Goal: Find specific page/section: Find specific page/section

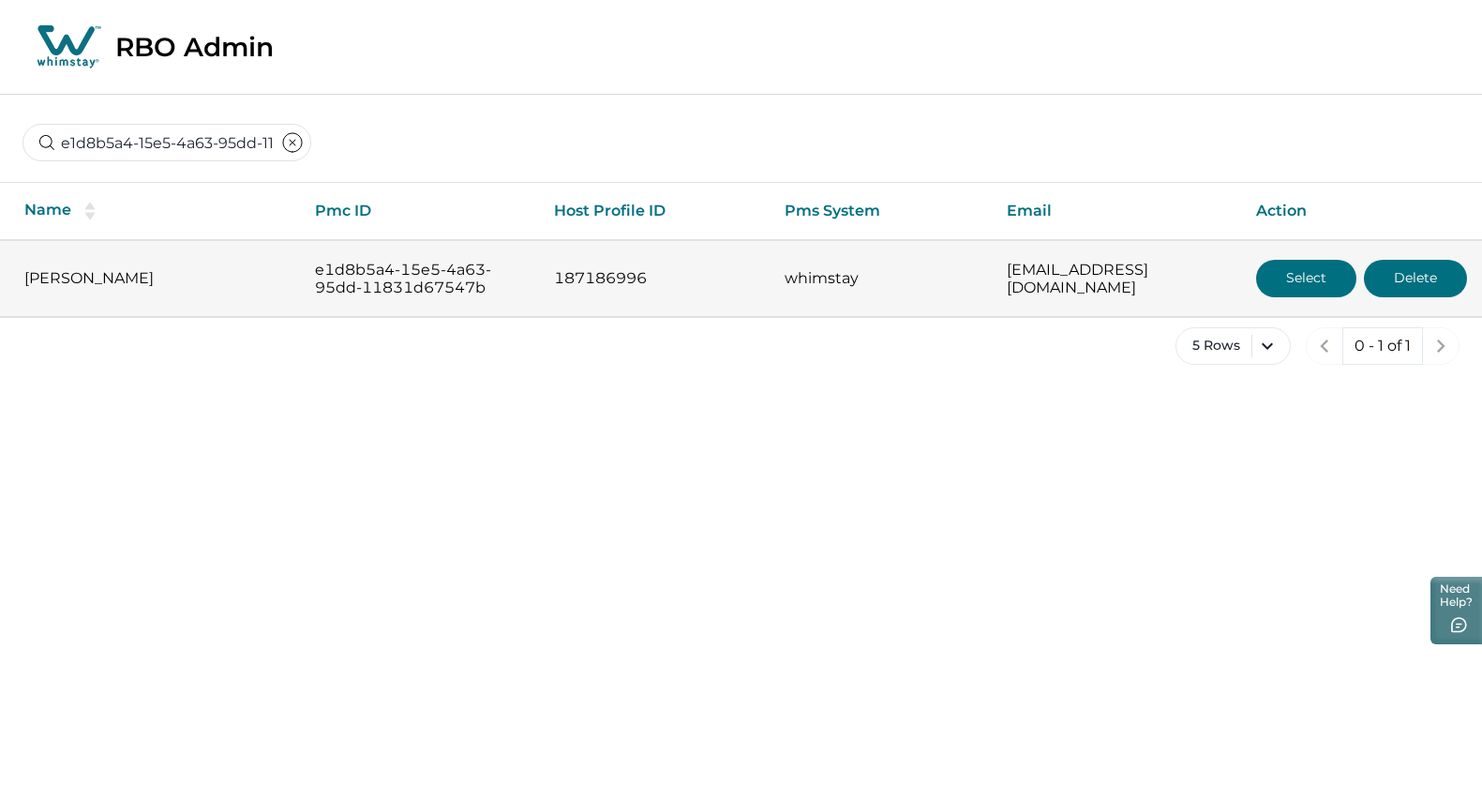
scroll to position [0, 131]
type input "e1d8b5a4-15e5-4a63-95dd-11831d67547b"
click at [1328, 281] on button "Select" at bounding box center [1306, 279] width 100 height 38
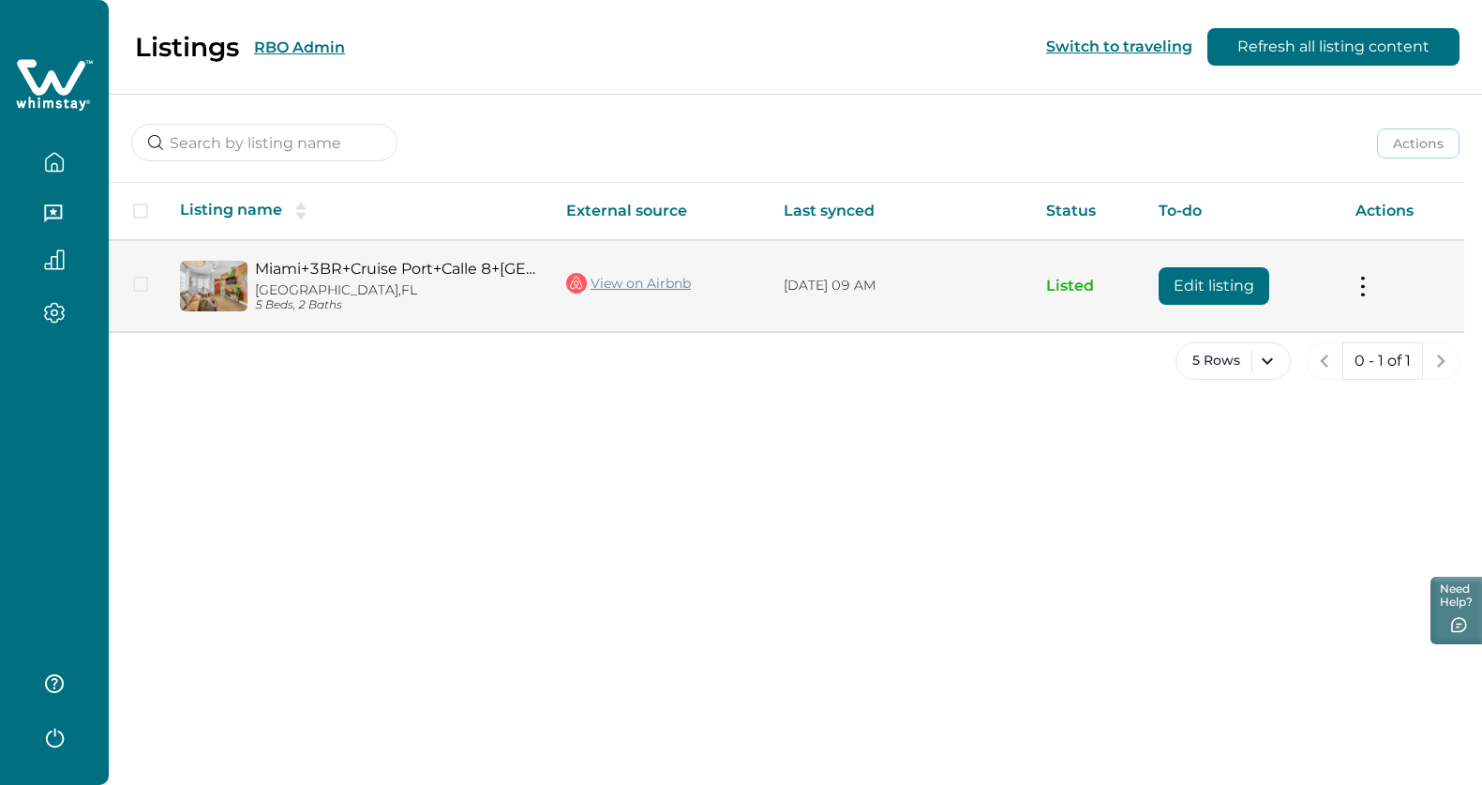
click at [389, 266] on link "Miami+3BR+Cruise Port+Calle 8+[GEOGRAPHIC_DATA]+[GEOGRAPHIC_DATA]" at bounding box center [395, 269] width 281 height 18
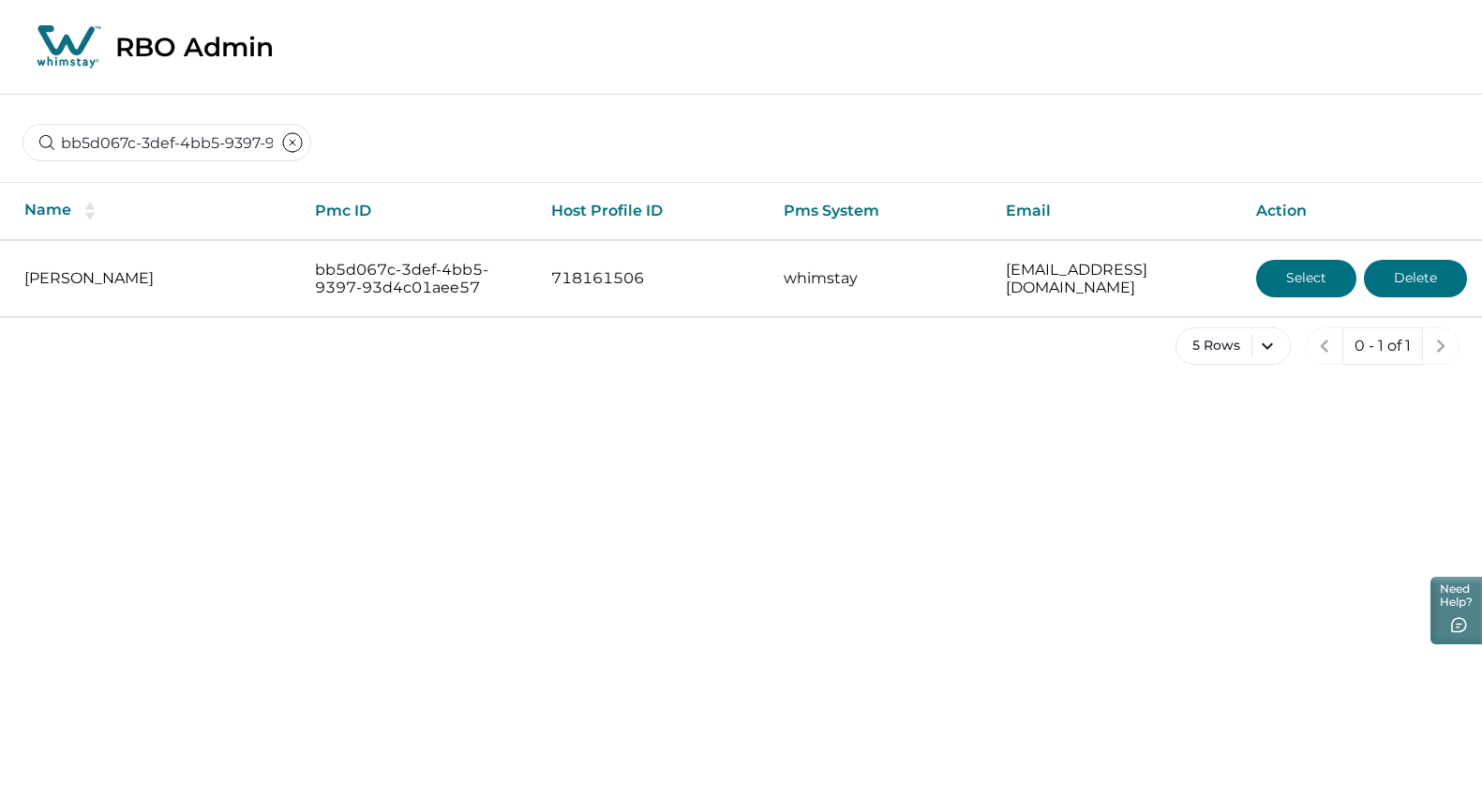
scroll to position [0, 142]
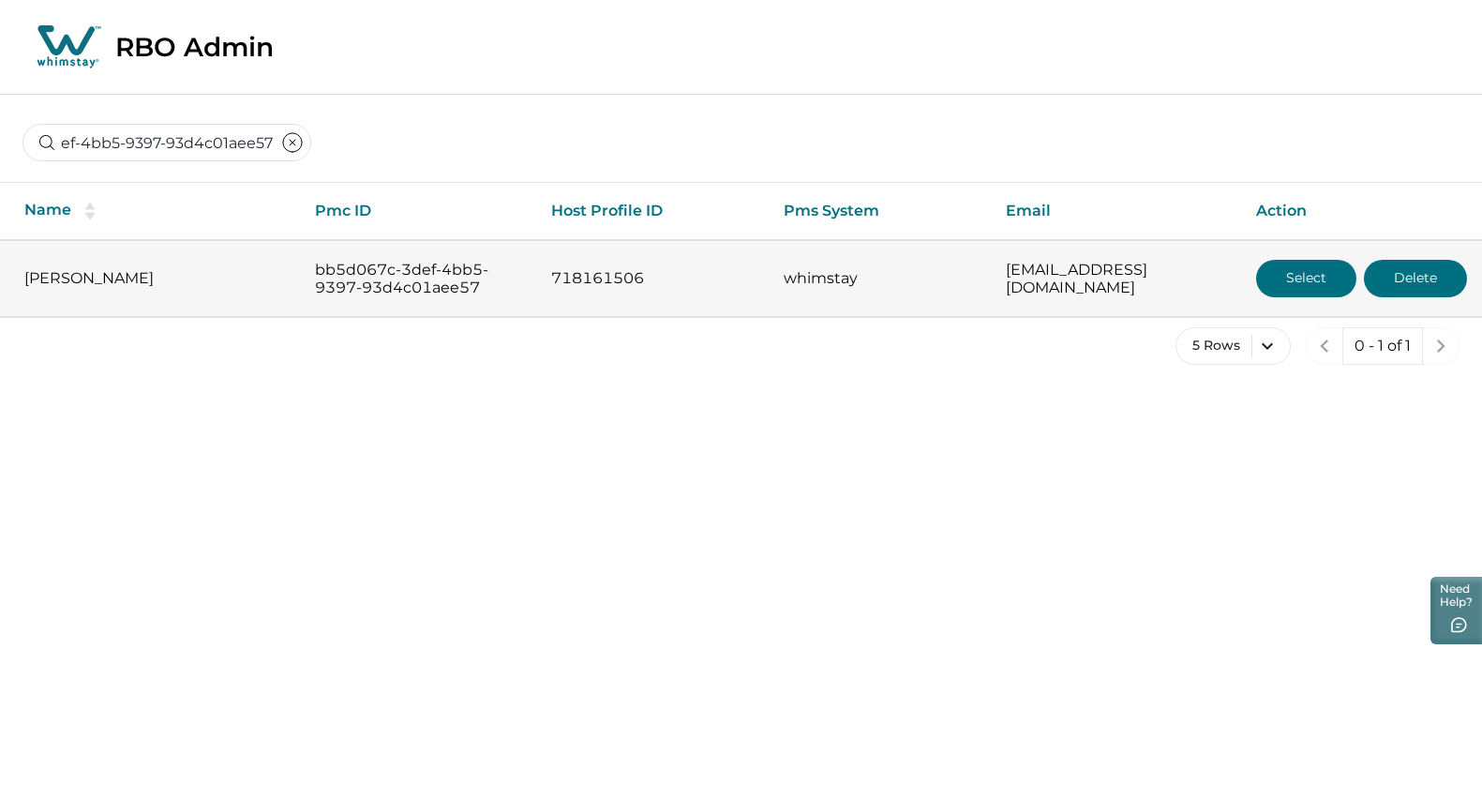
type input "bb5d067c-3def-4bb5-9397-93d4c01aee57"
click at [1302, 270] on button "Select" at bounding box center [1306, 279] width 100 height 38
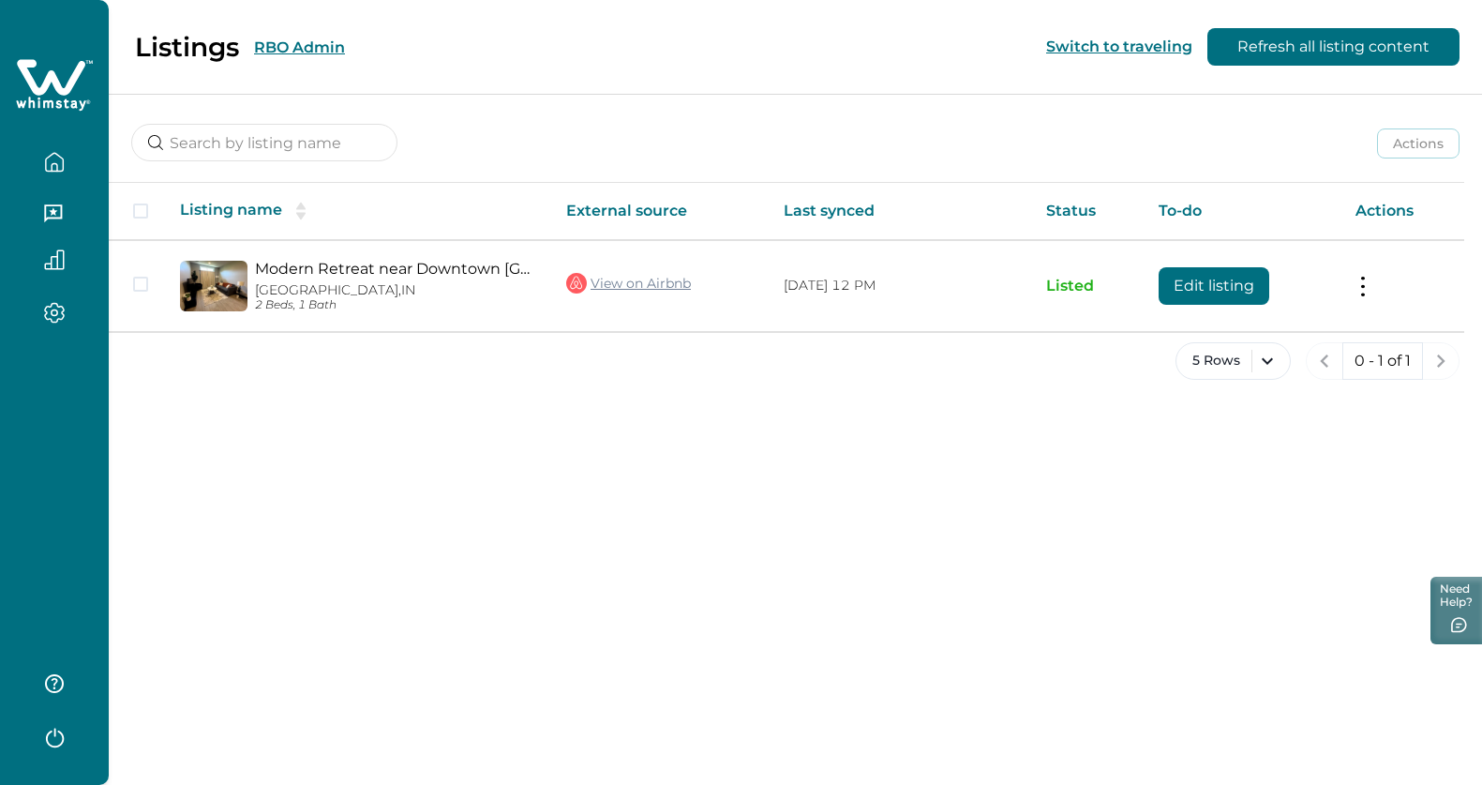
click at [307, 40] on button "RBO Admin" at bounding box center [299, 47] width 91 height 18
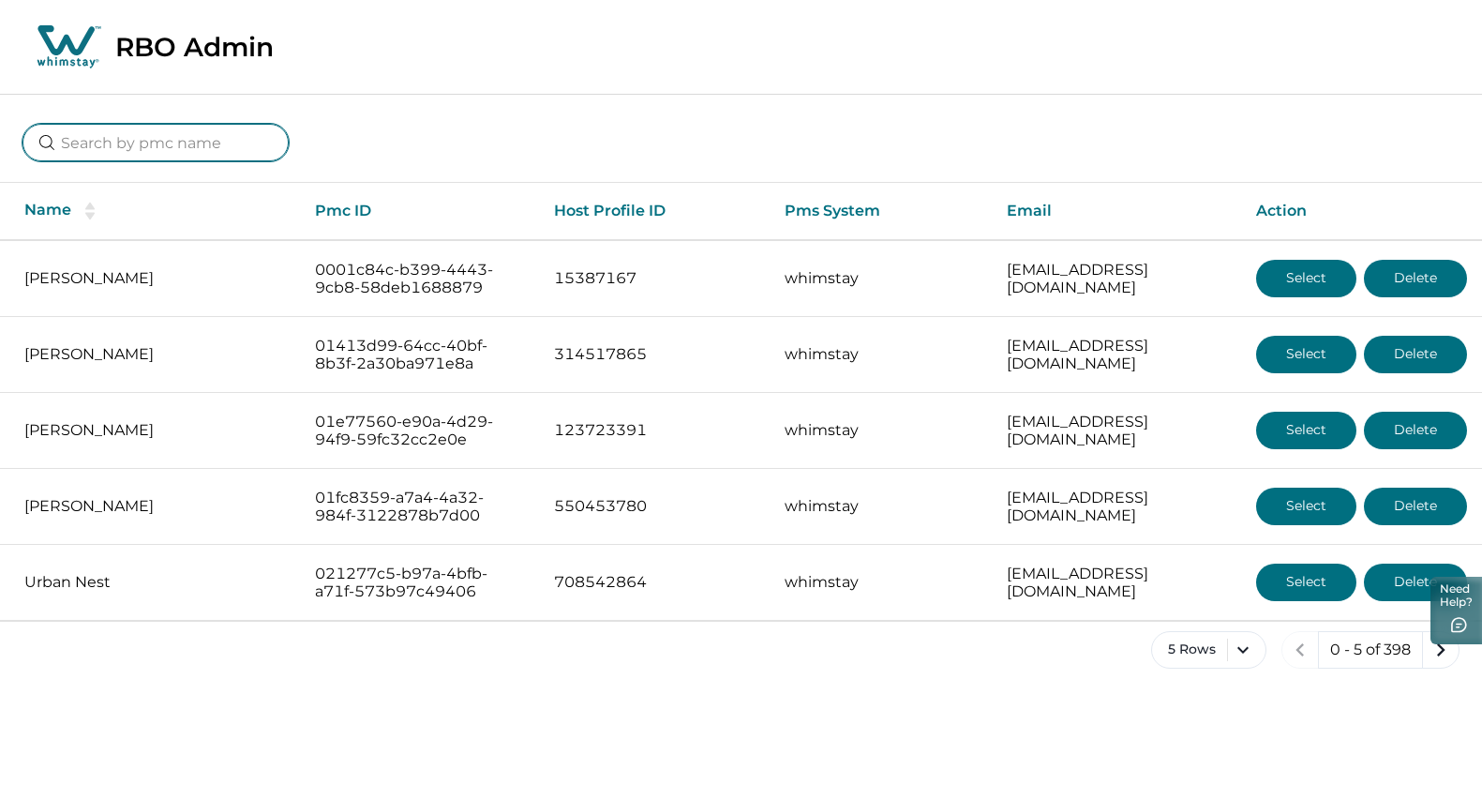
click at [144, 141] on input at bounding box center [156, 143] width 266 height 38
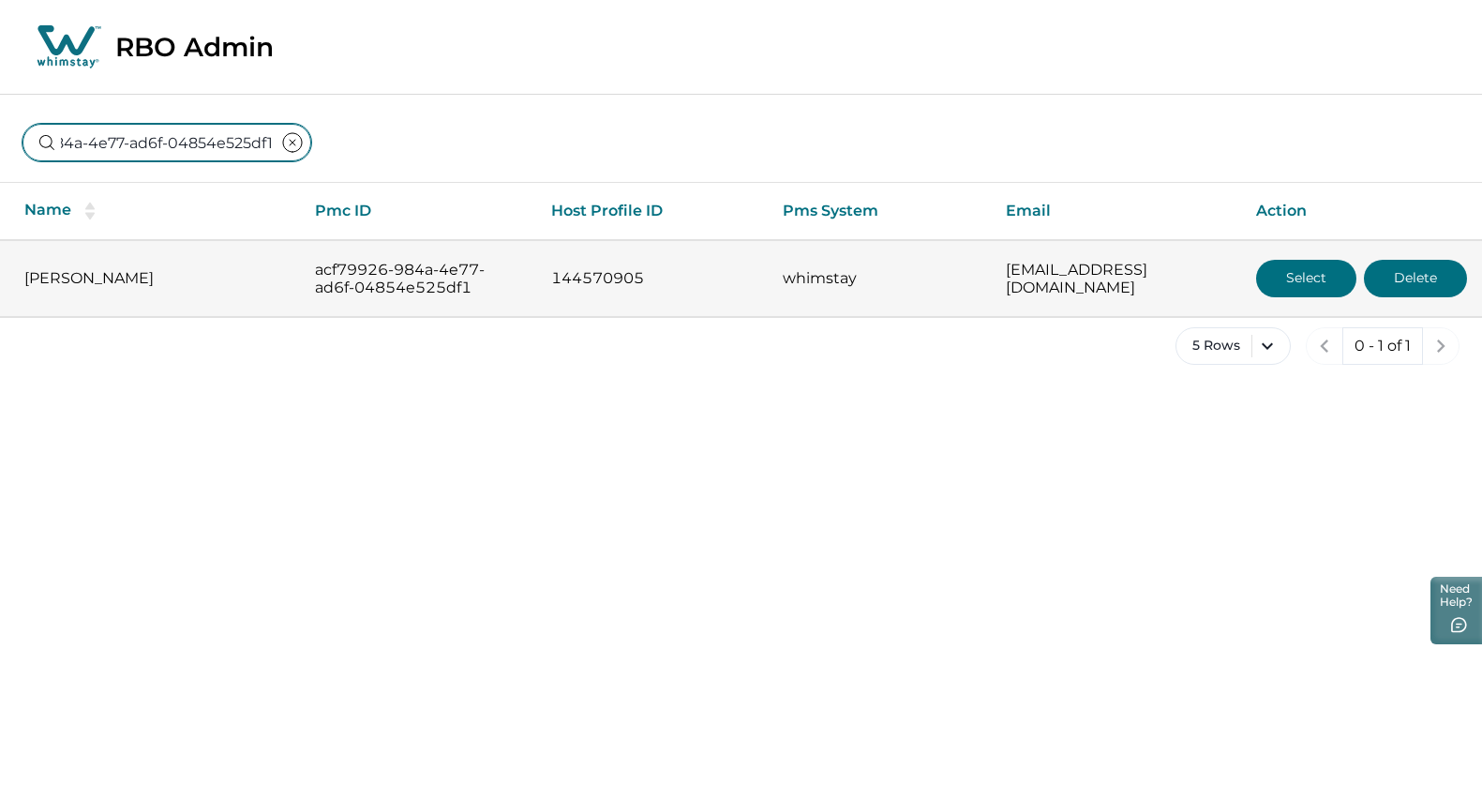
type input "acf79926-984a-4e77-ad6f-04854e525df1"
click at [1291, 292] on button "Select" at bounding box center [1306, 279] width 100 height 38
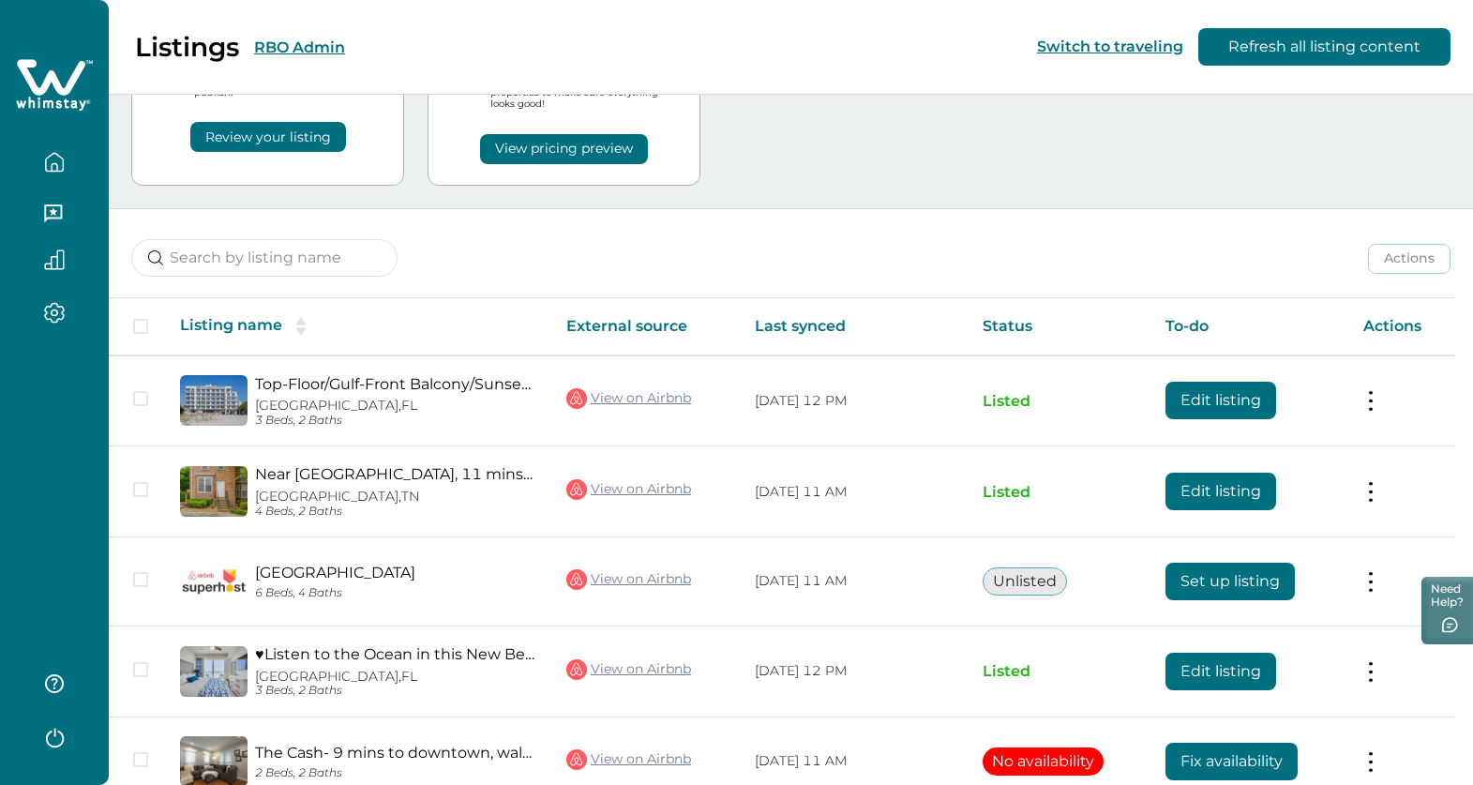
scroll to position [211, 0]
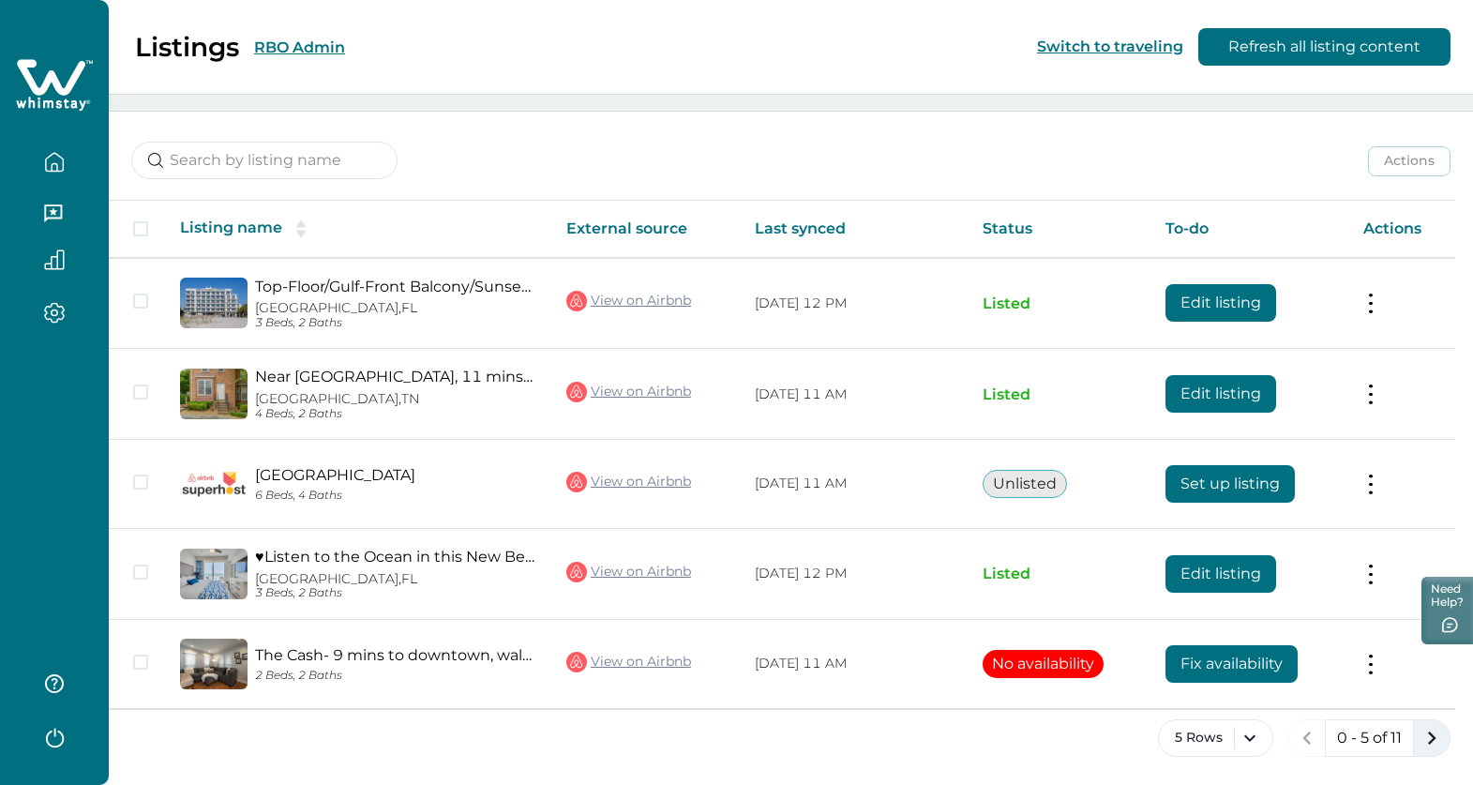
click at [1435, 739] on icon "next page" at bounding box center [1432, 738] width 26 height 26
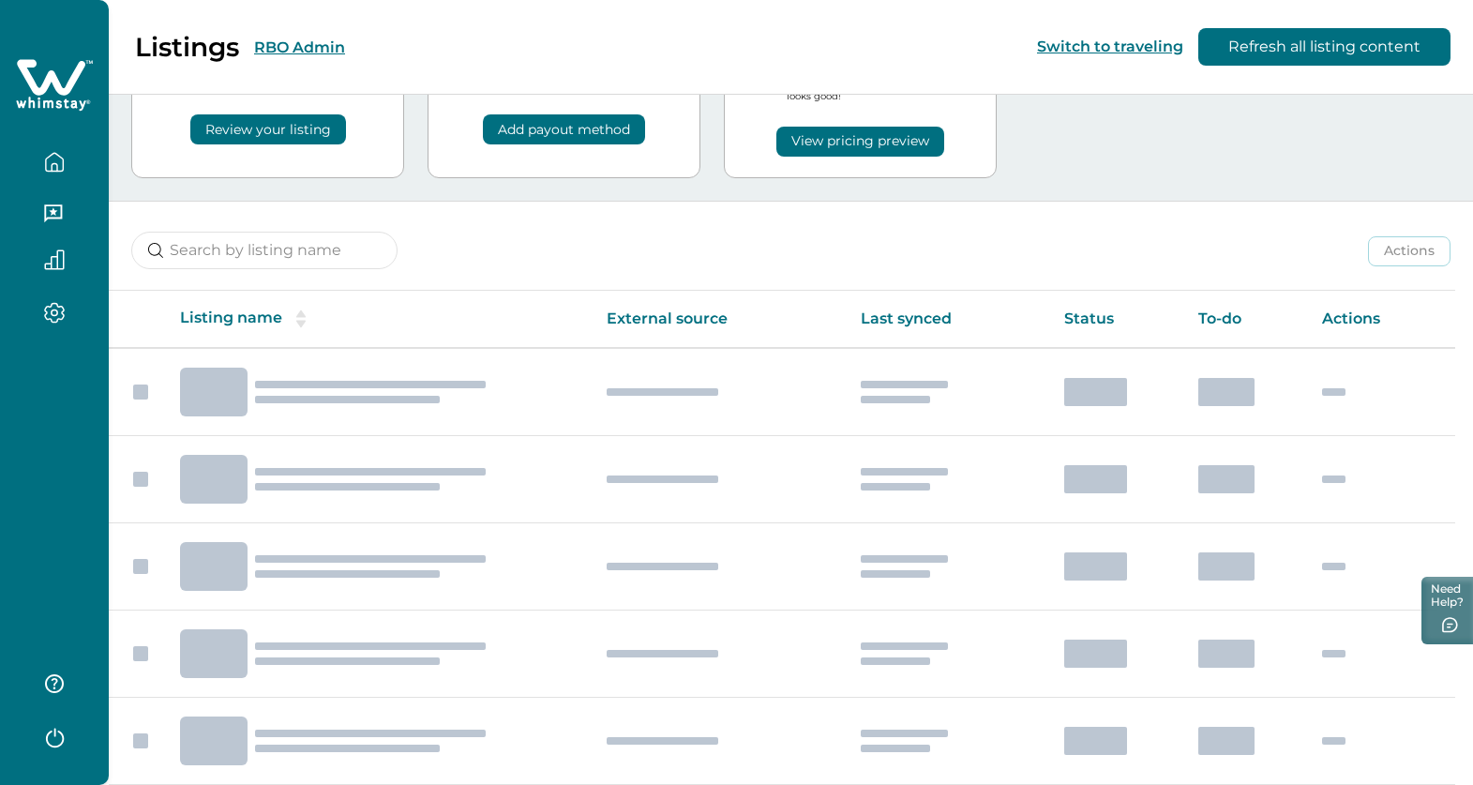
scroll to position [211, 0]
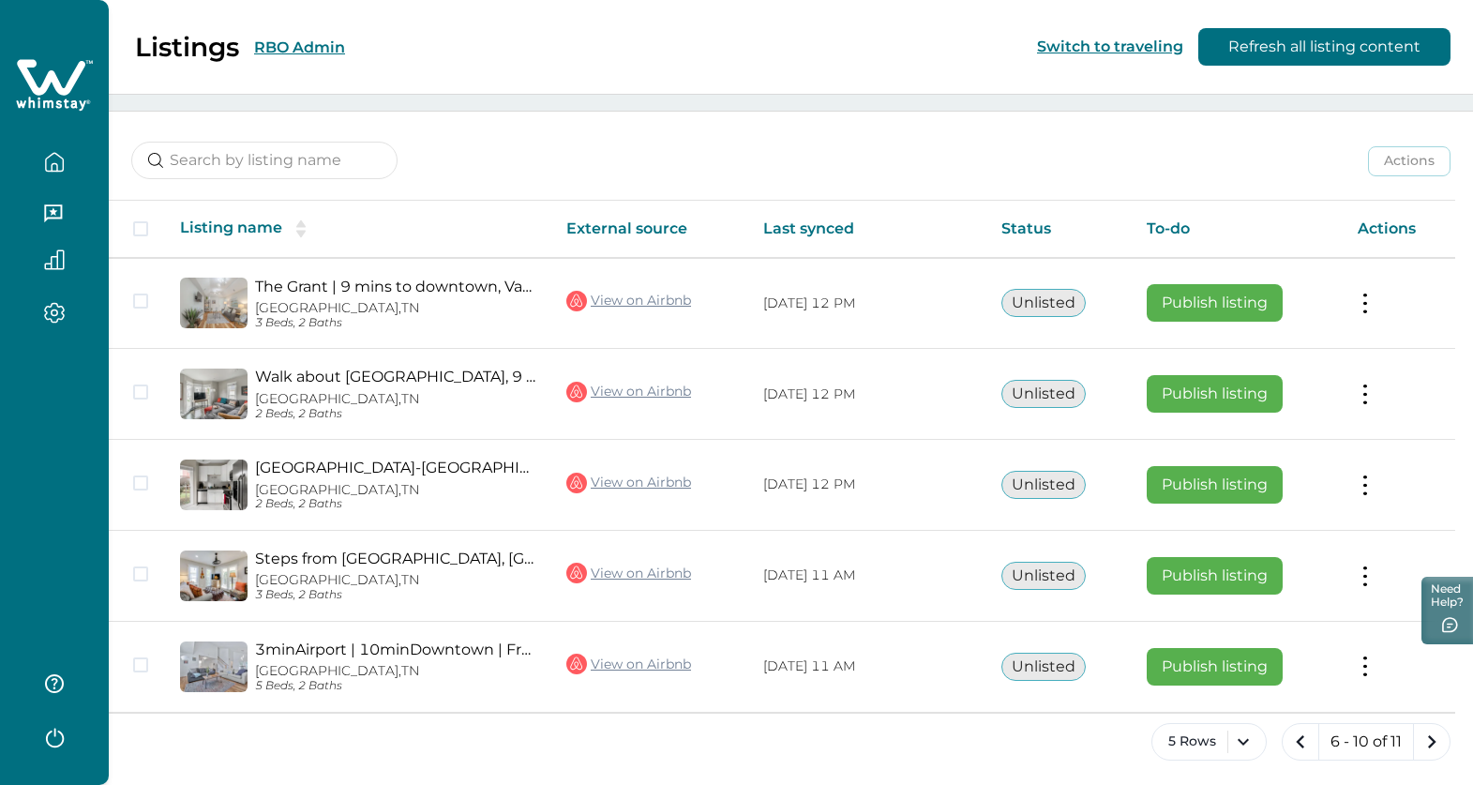
click at [1435, 739] on icon "next page" at bounding box center [1432, 742] width 26 height 26
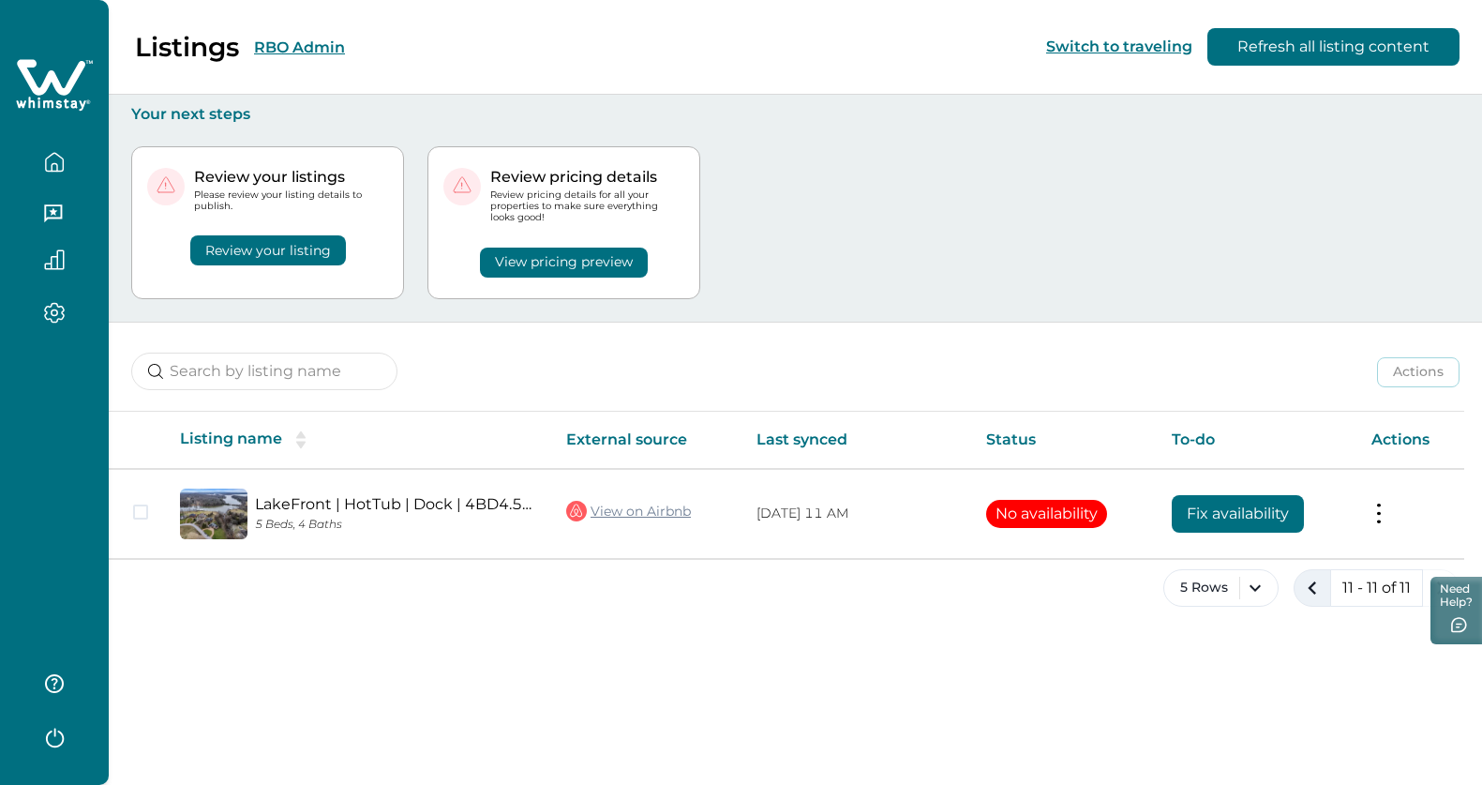
click at [1307, 578] on icon "previous page" at bounding box center [1313, 588] width 26 height 26
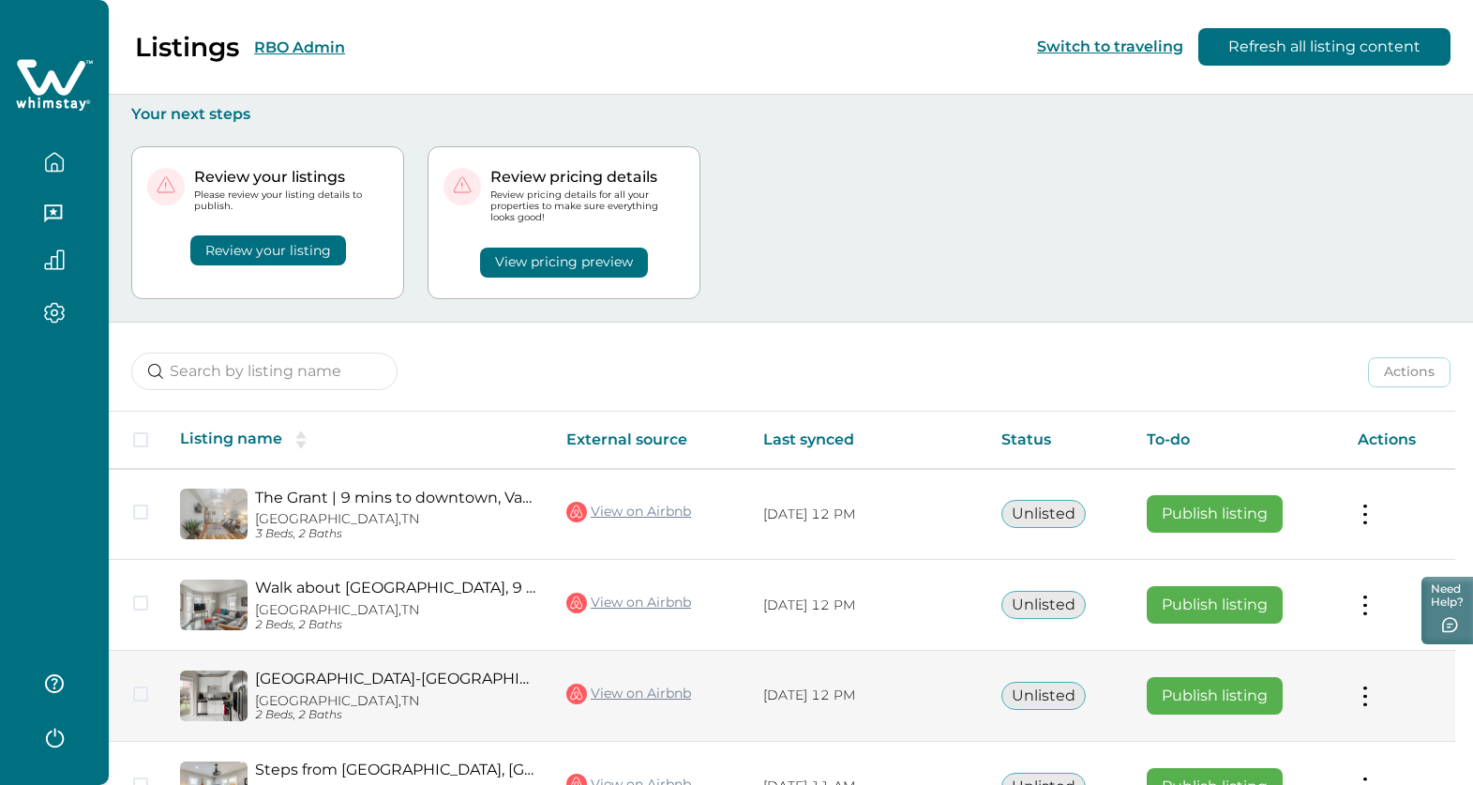
scroll to position [214, 0]
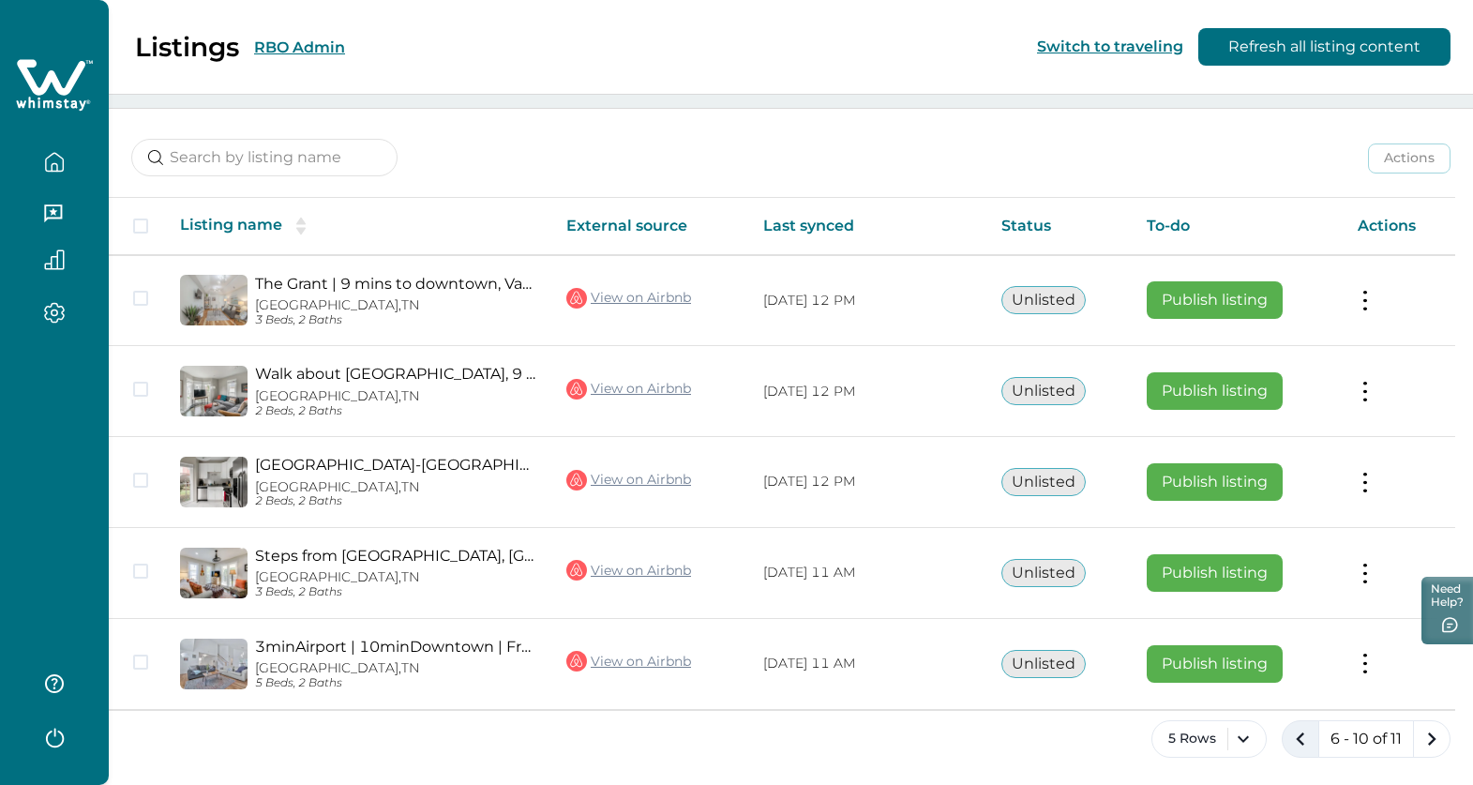
click at [1292, 741] on icon "previous page" at bounding box center [1300, 739] width 26 height 26
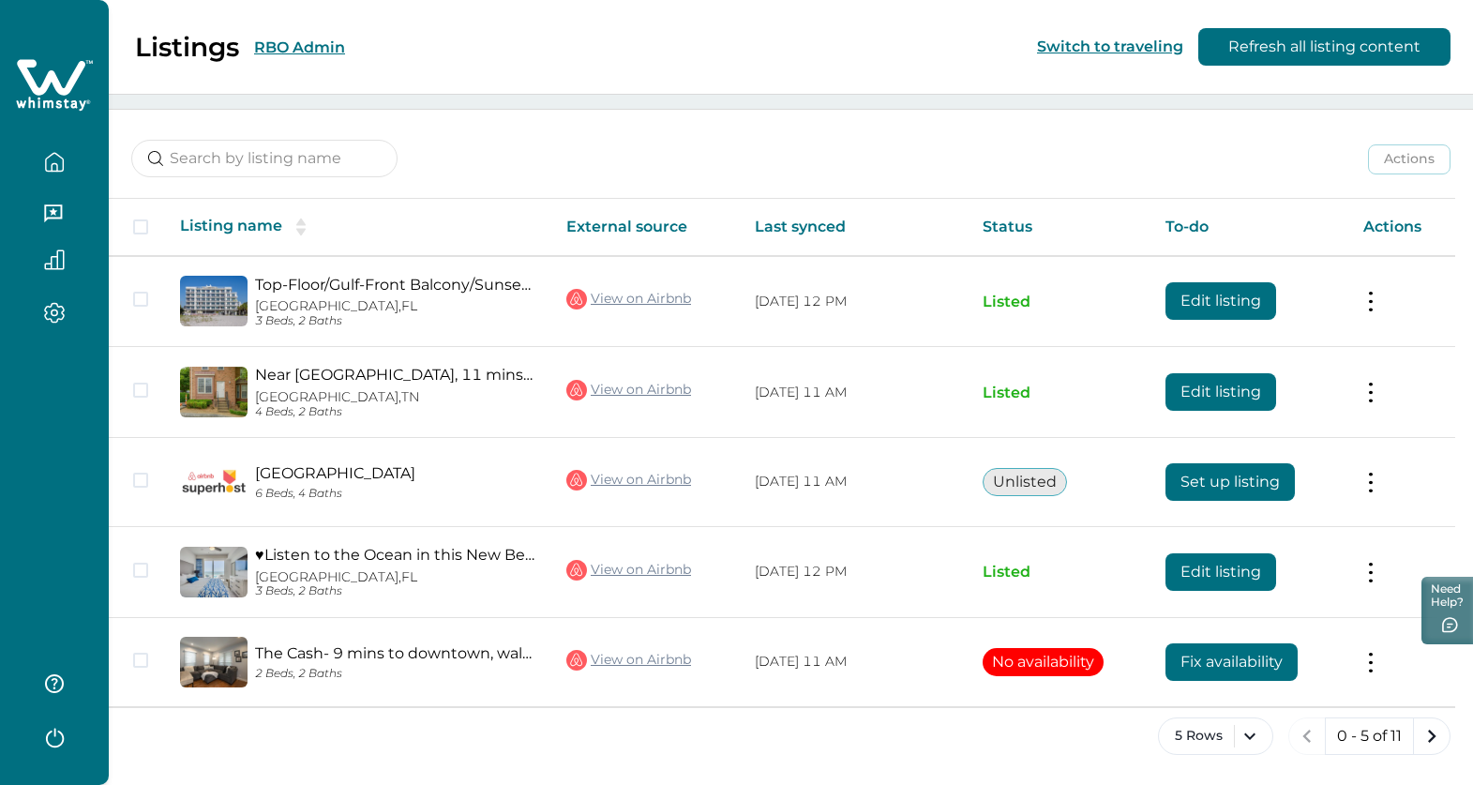
scroll to position [211, 0]
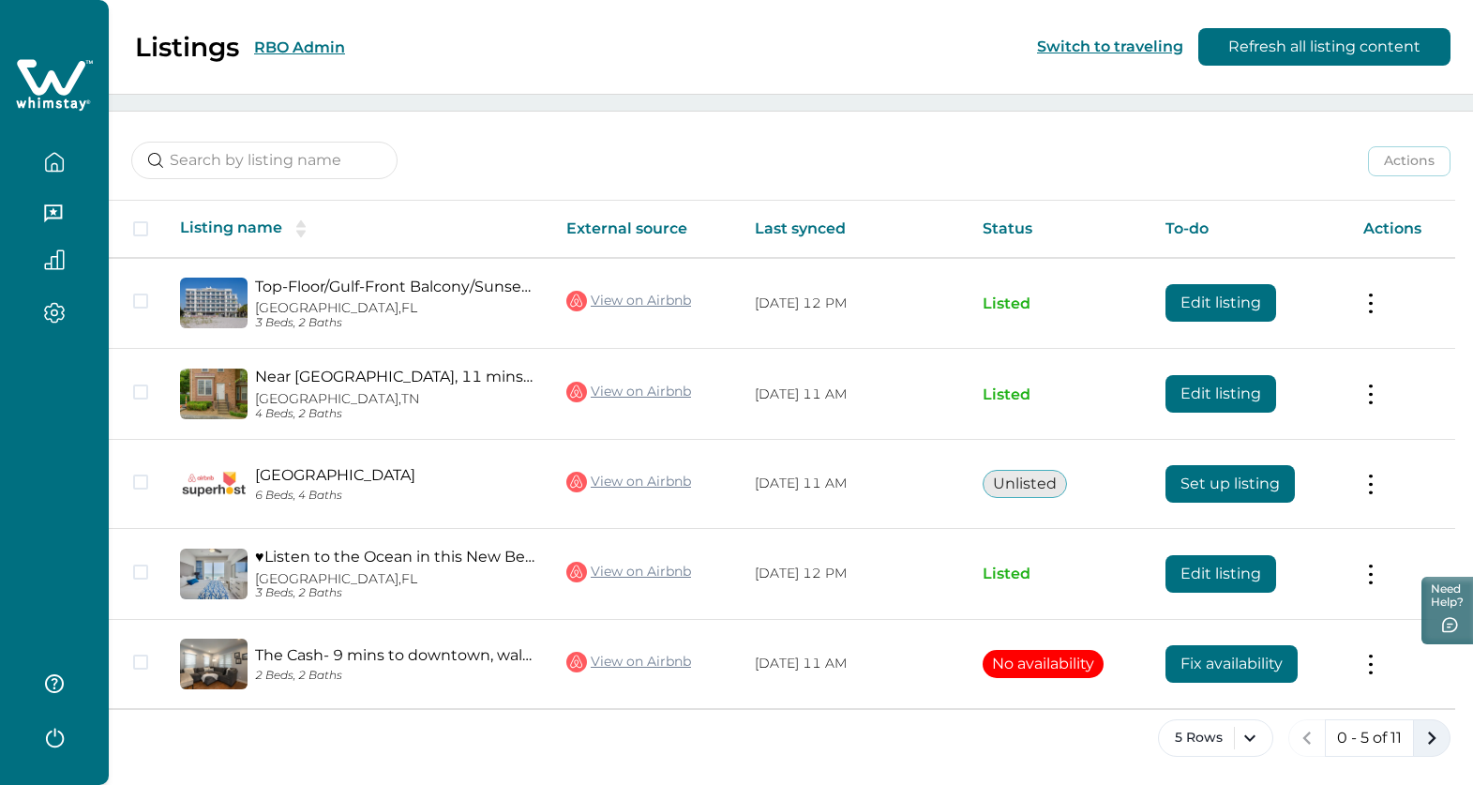
click at [1429, 742] on icon "next page" at bounding box center [1432, 737] width 8 height 13
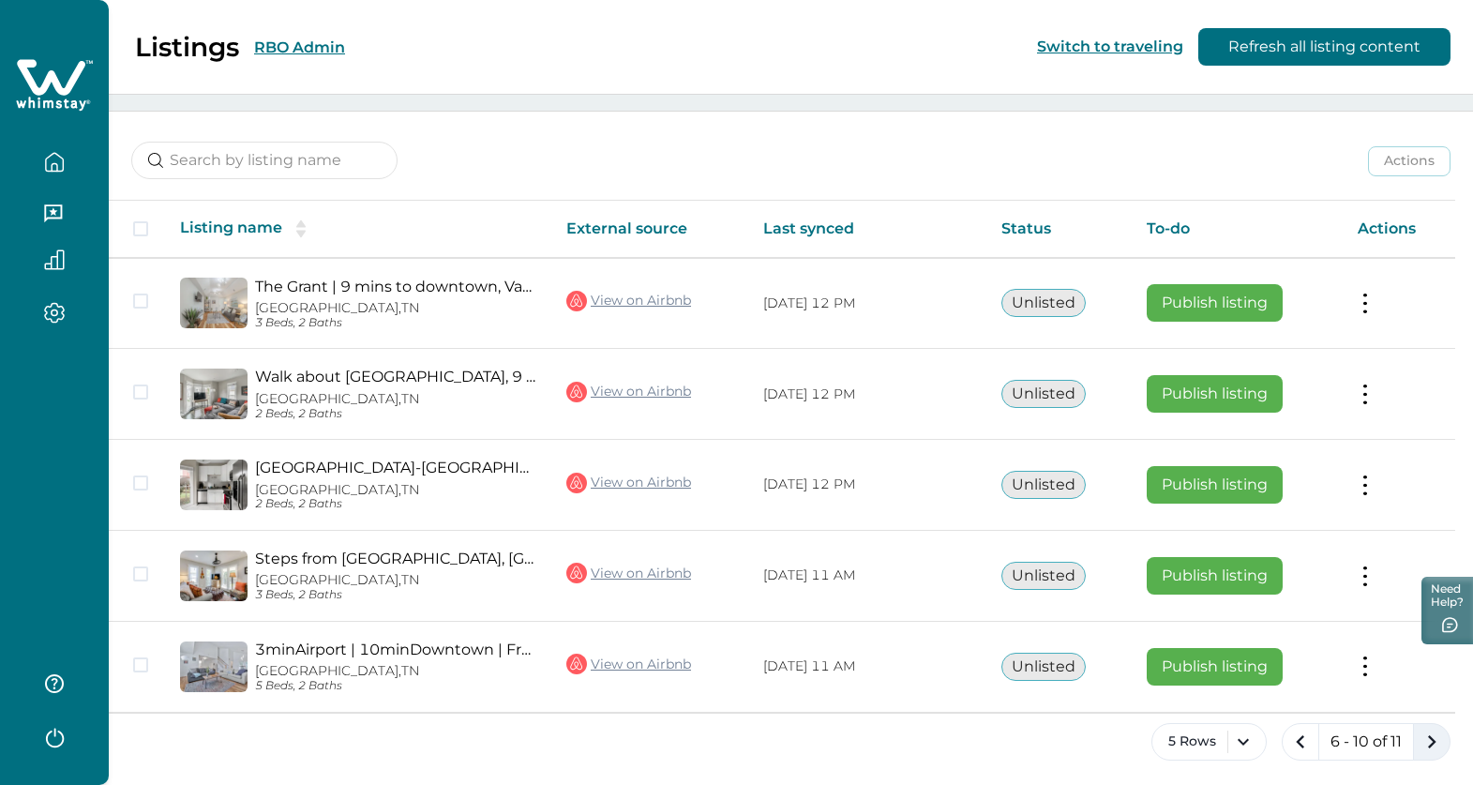
click at [1429, 742] on icon "next page" at bounding box center [1432, 742] width 26 height 26
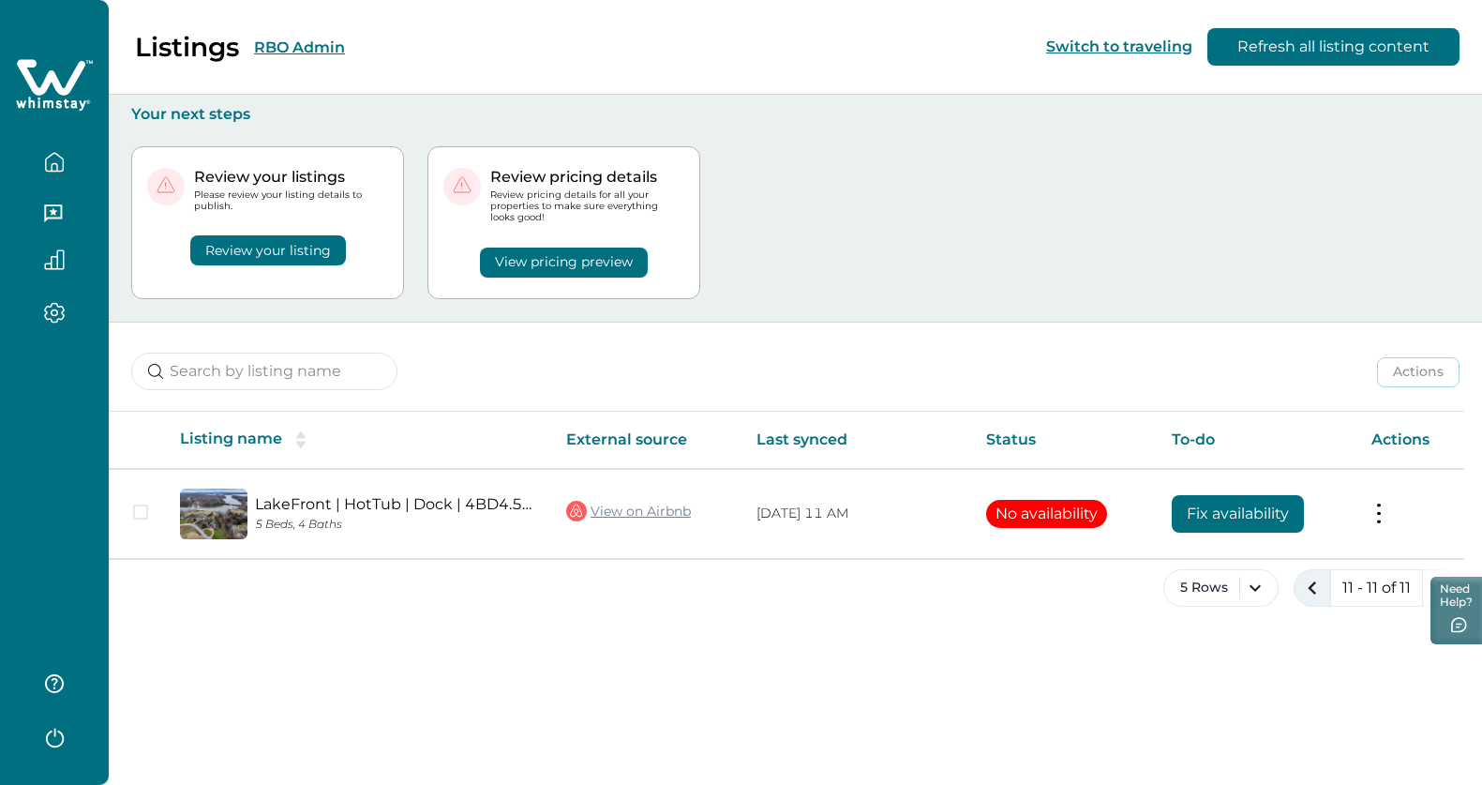
click at [1319, 588] on icon "previous page" at bounding box center [1313, 588] width 26 height 26
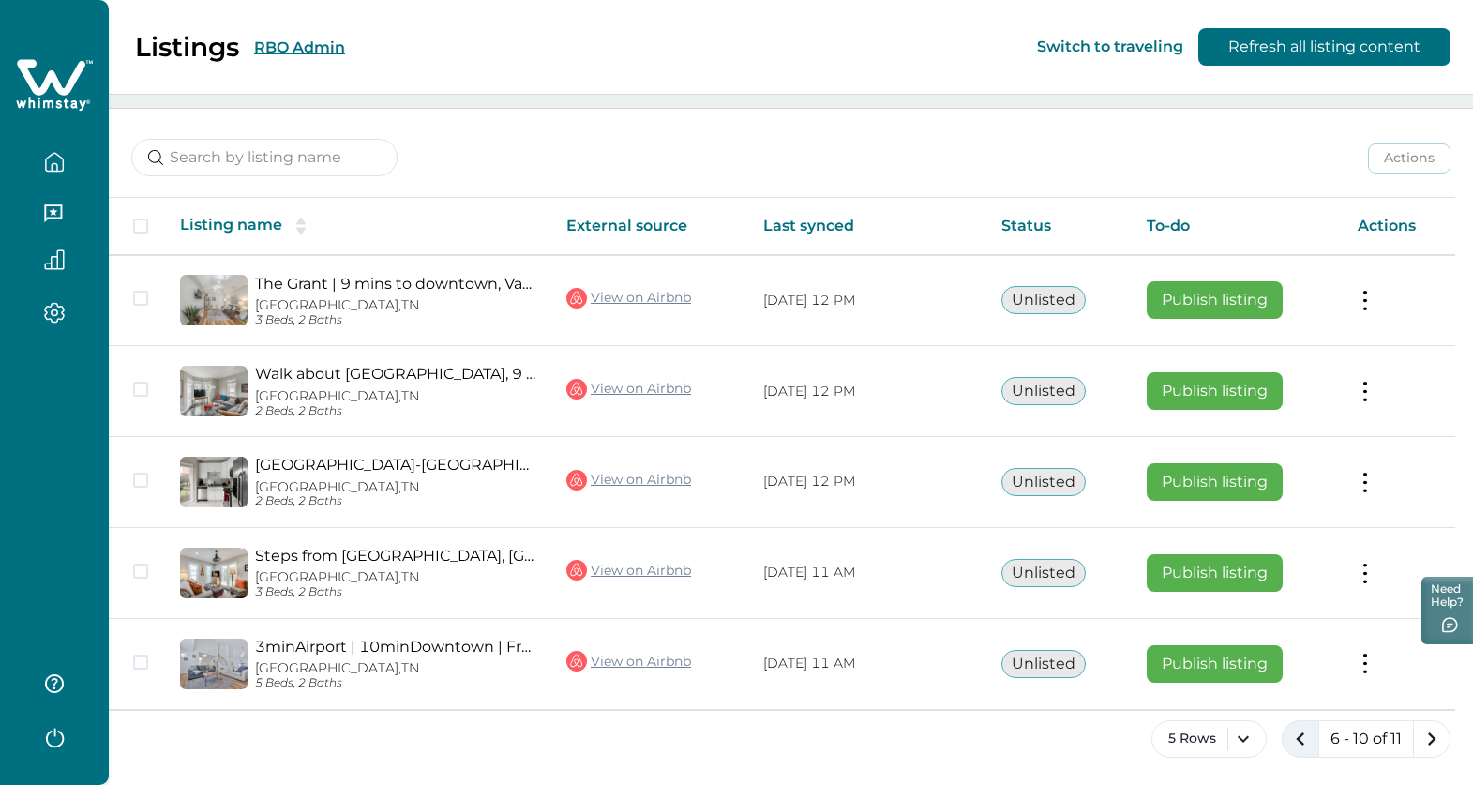
click at [1301, 736] on icon "previous page" at bounding box center [1300, 739] width 26 height 26
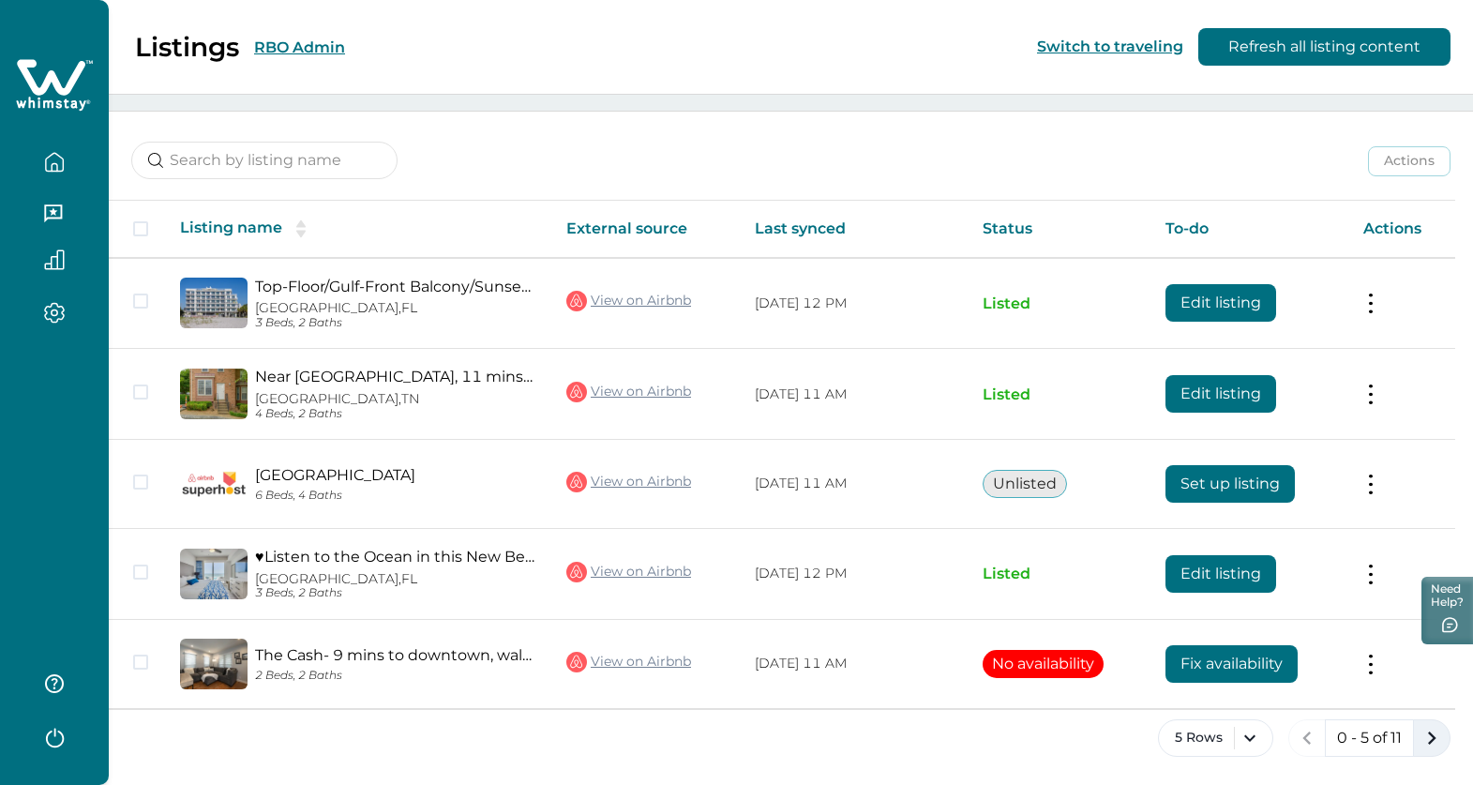
click at [1433, 737] on icon "next page" at bounding box center [1432, 737] width 8 height 13
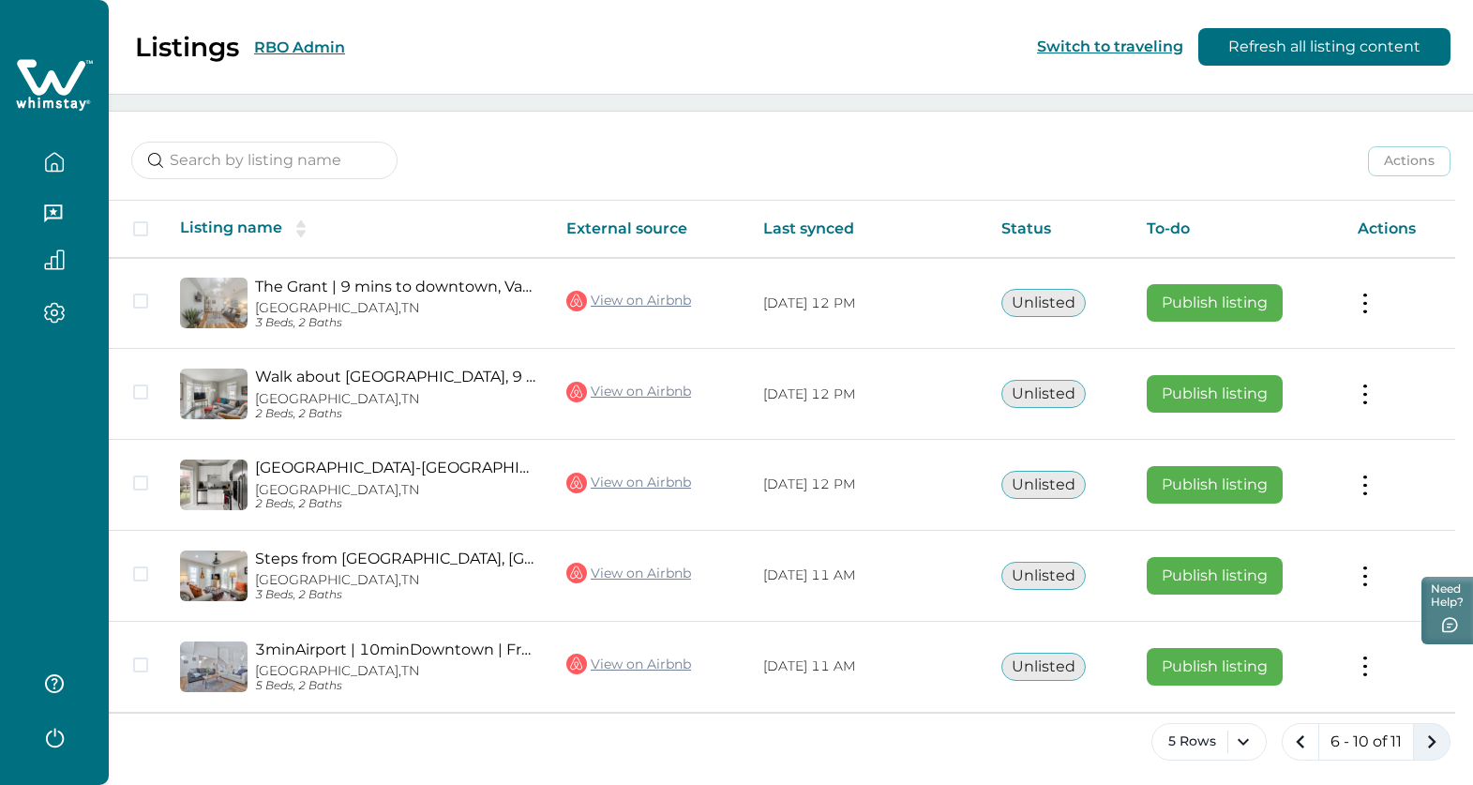
click at [1433, 737] on icon "next page" at bounding box center [1432, 741] width 8 height 13
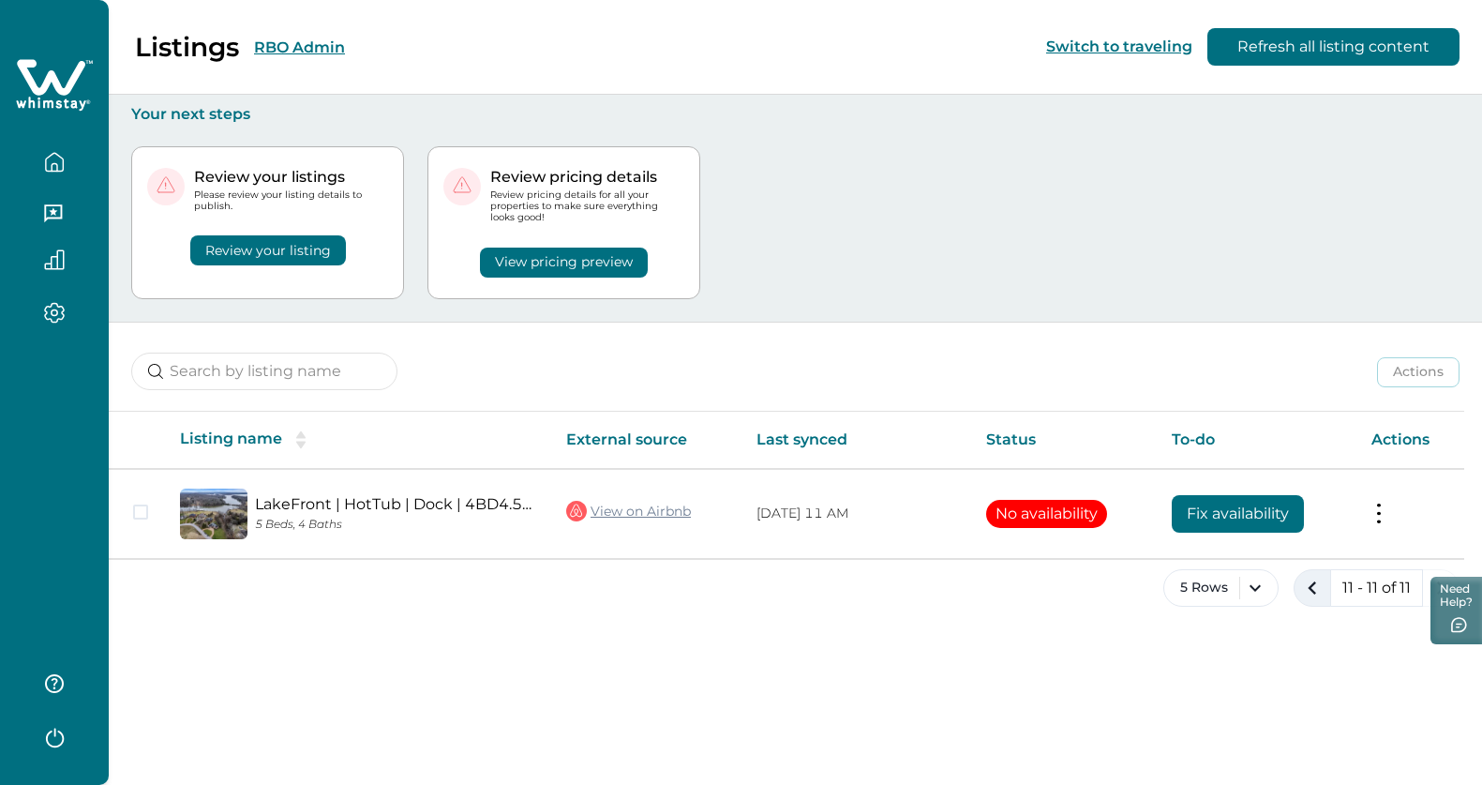
click at [1309, 596] on icon "previous page" at bounding box center [1313, 588] width 26 height 26
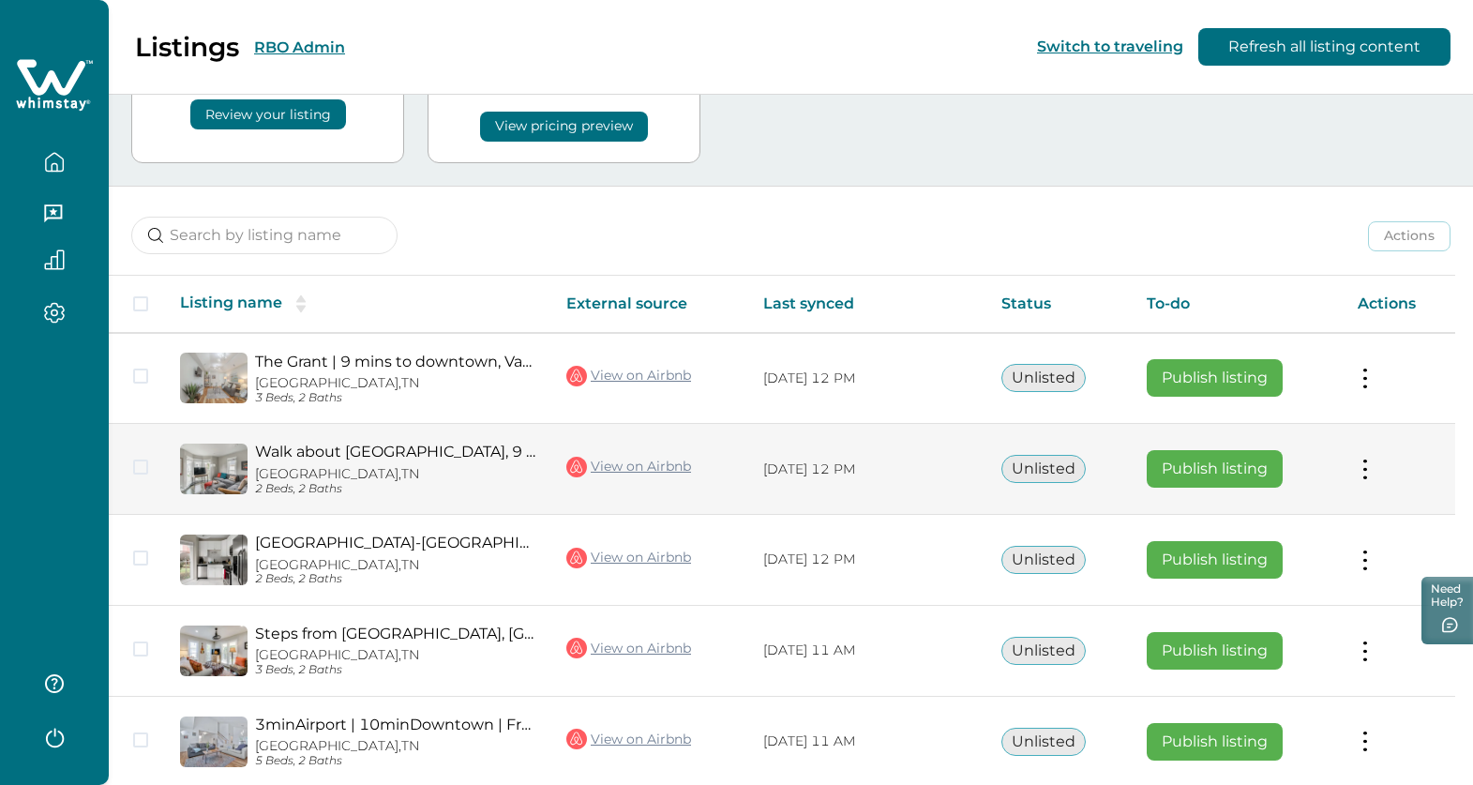
scroll to position [214, 0]
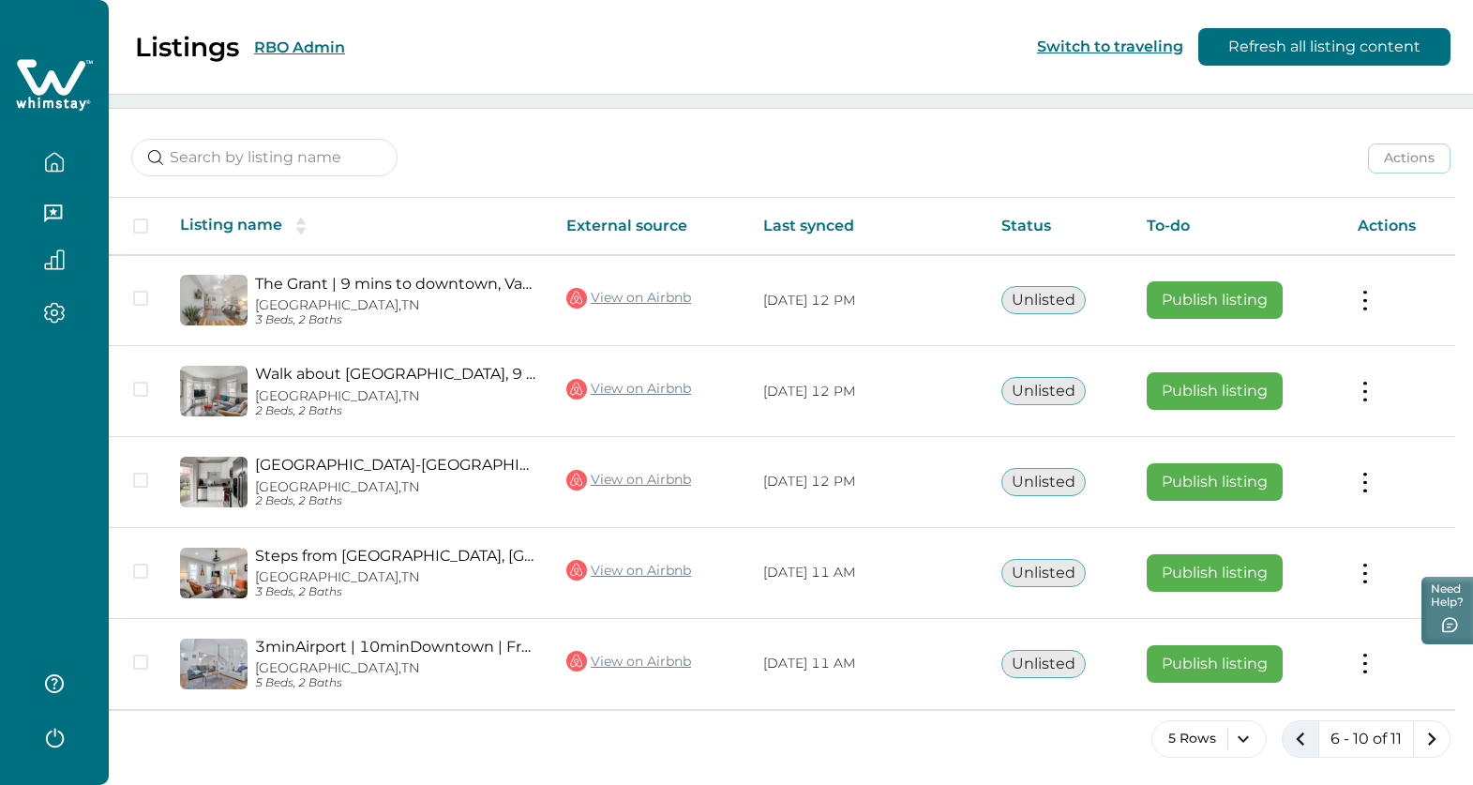
click at [1307, 737] on icon "previous page" at bounding box center [1300, 739] width 26 height 26
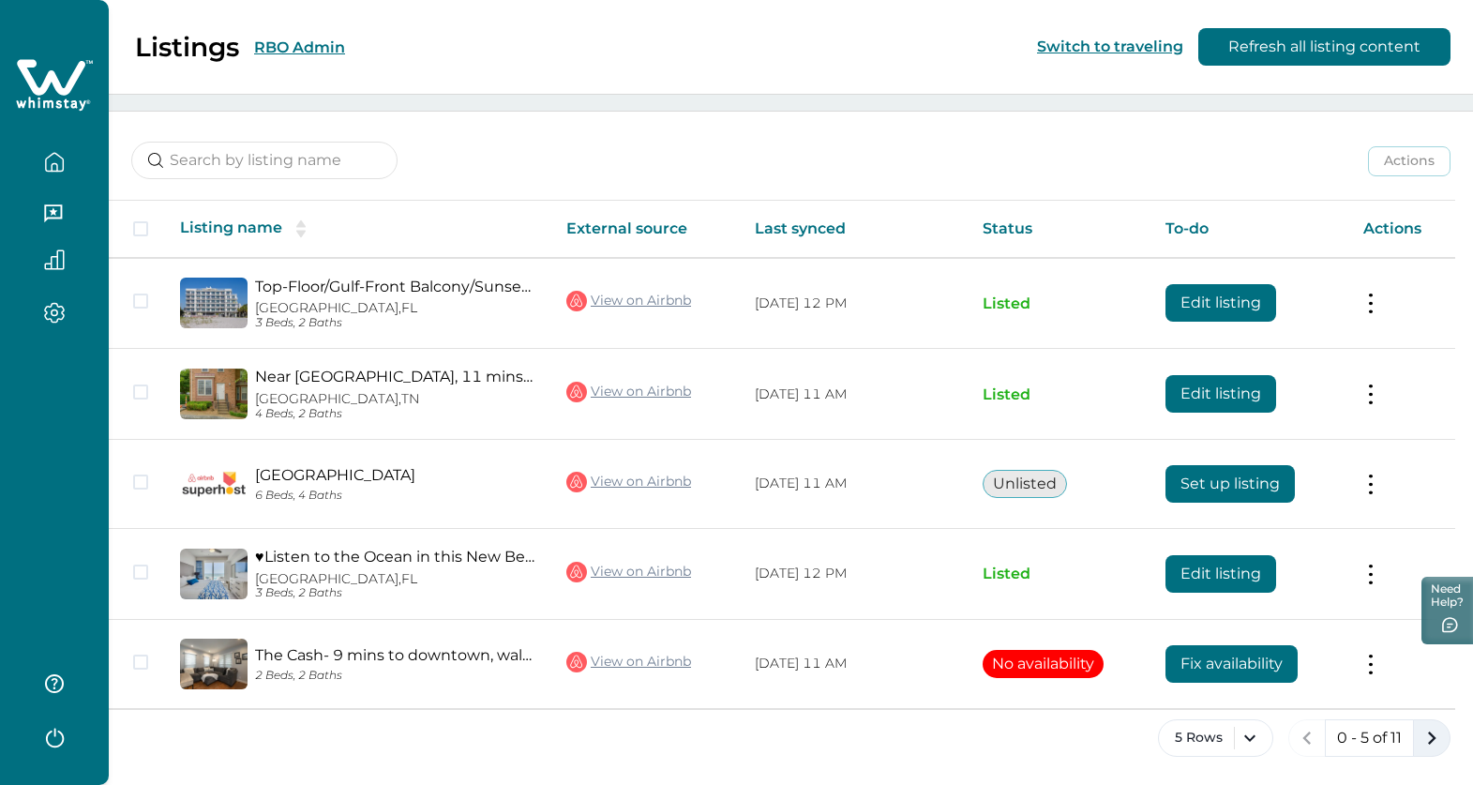
click at [1431, 741] on icon "next page" at bounding box center [1432, 737] width 8 height 13
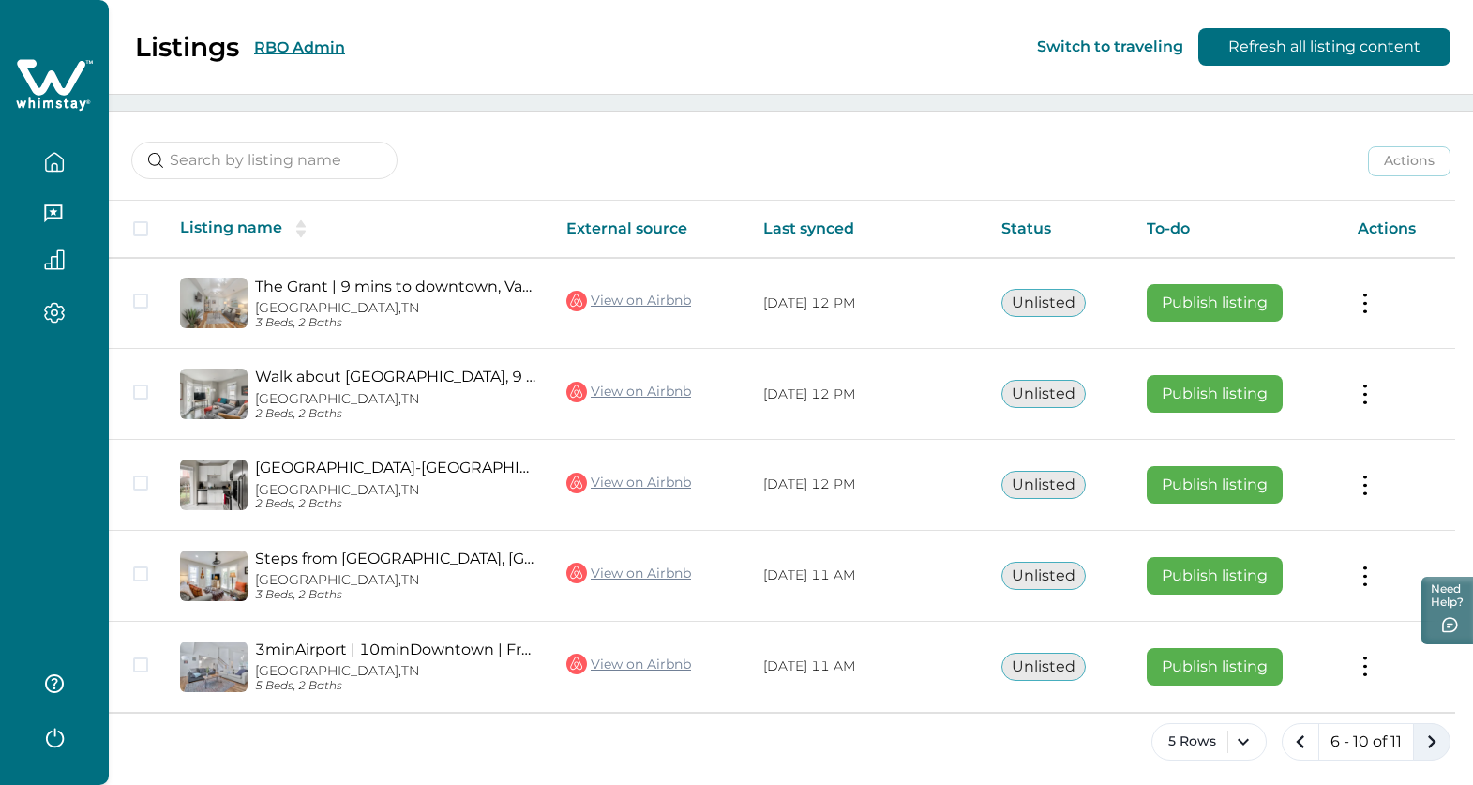
click at [1437, 733] on icon "next page" at bounding box center [1432, 742] width 26 height 26
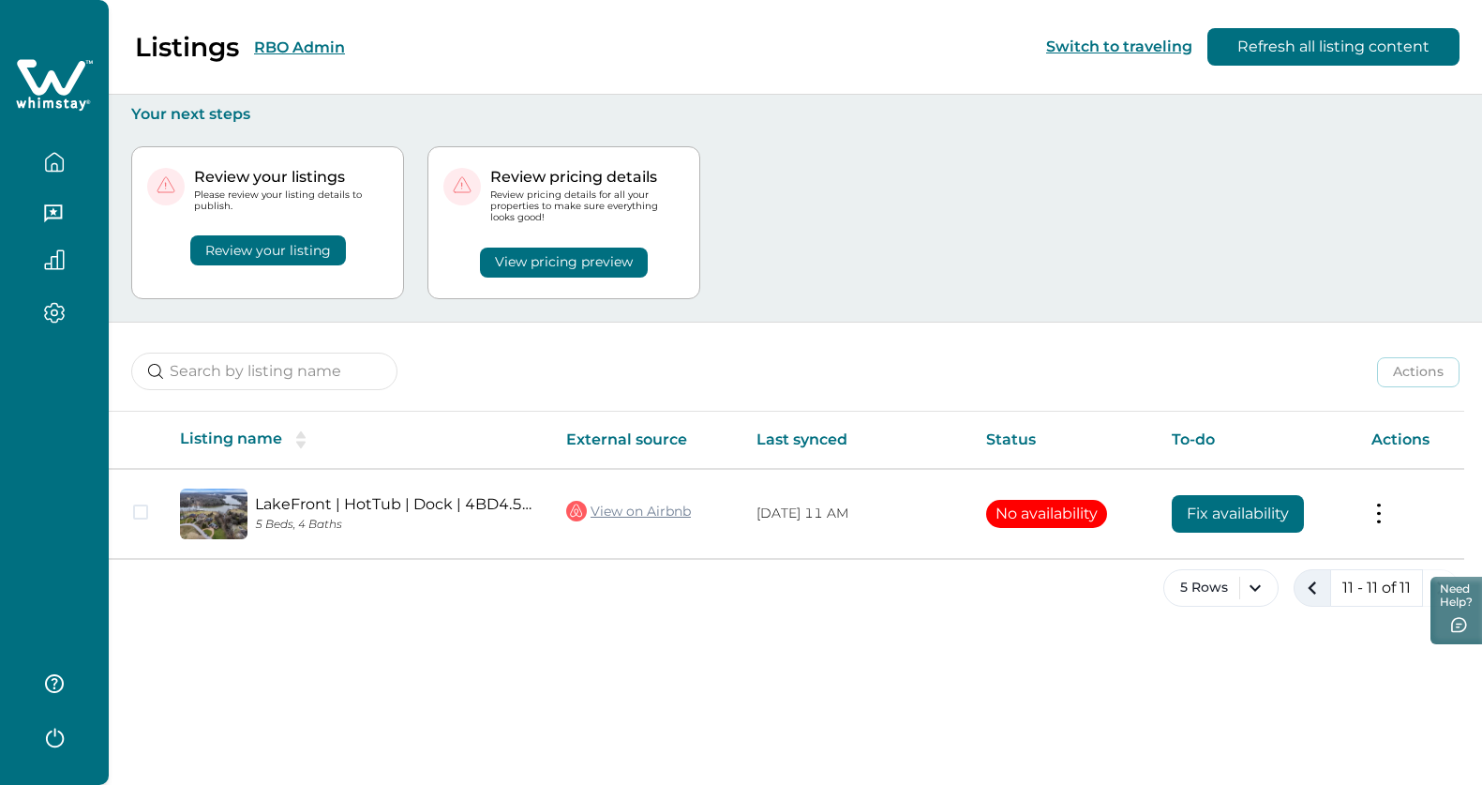
click at [1312, 587] on icon "previous page" at bounding box center [1313, 588] width 26 height 26
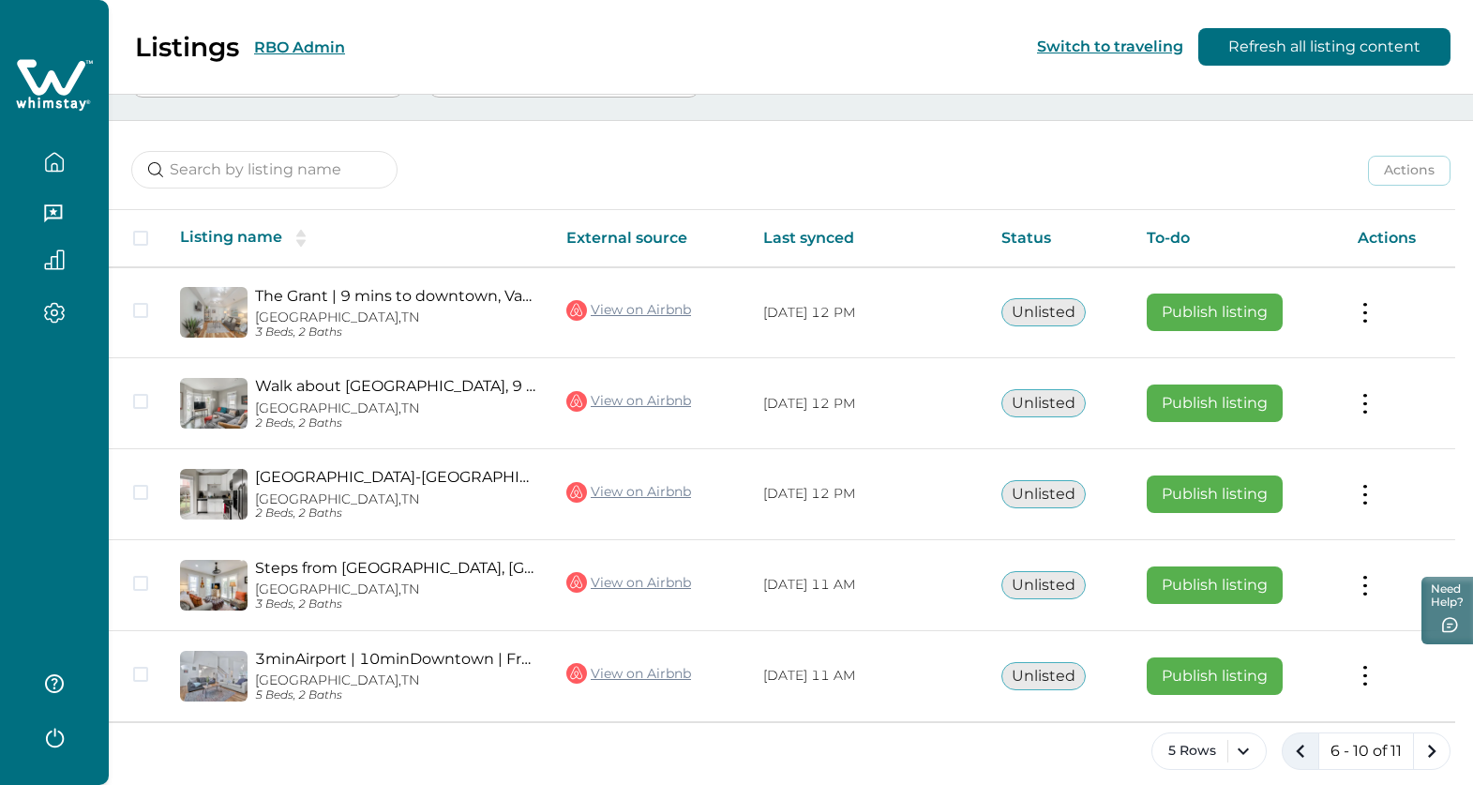
scroll to position [214, 0]
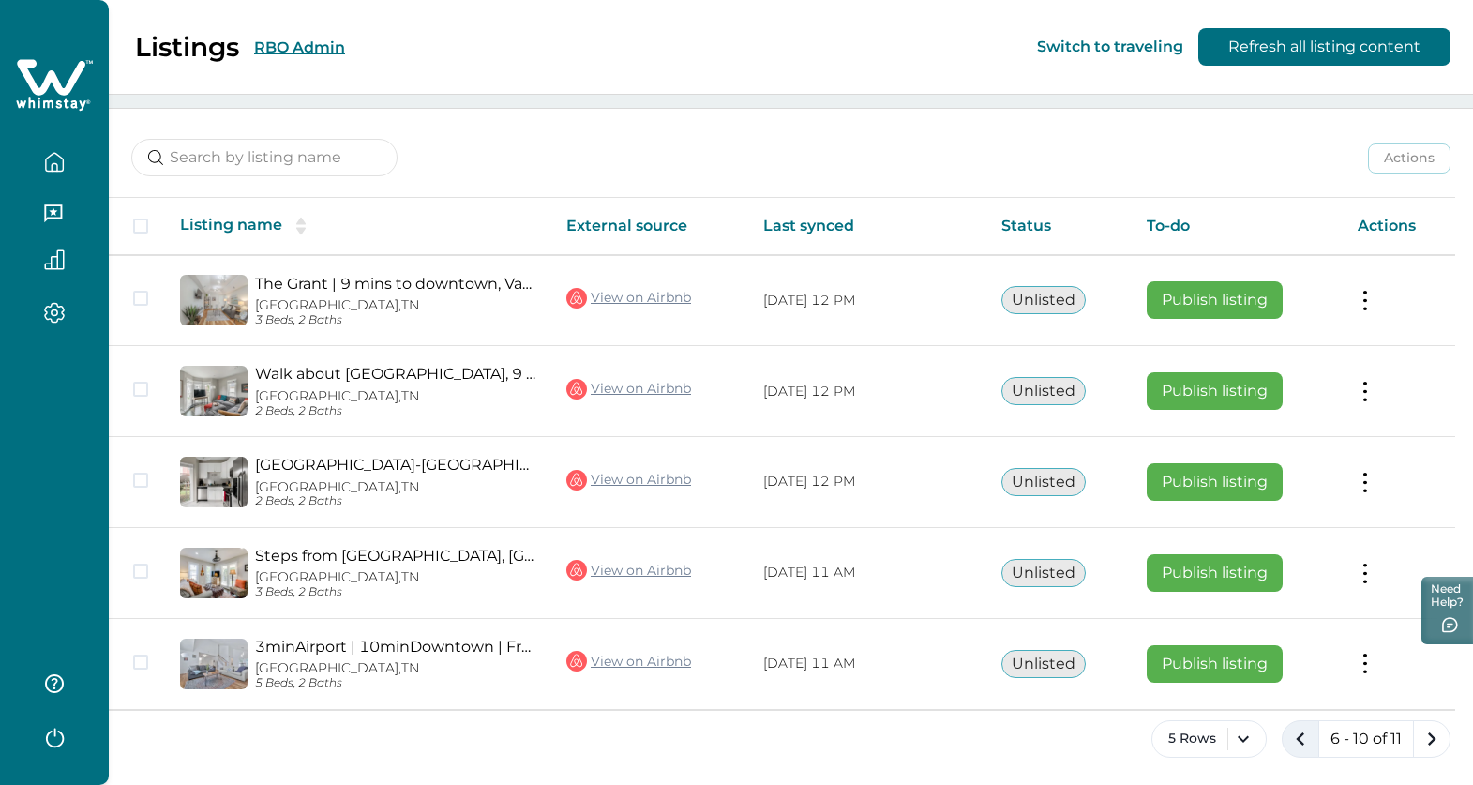
click at [1307, 740] on icon "previous page" at bounding box center [1300, 739] width 26 height 26
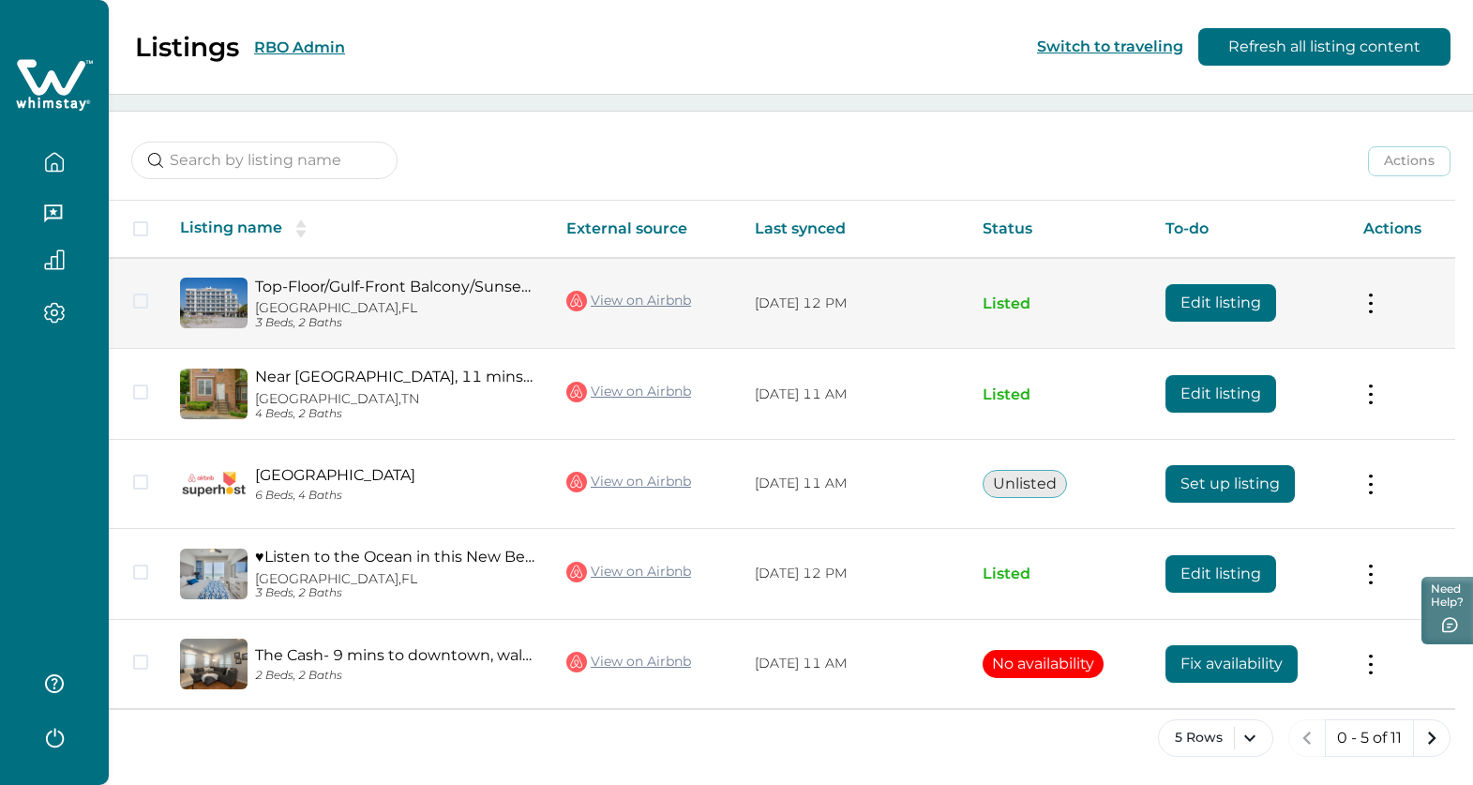
click at [1085, 308] on p "Listed" at bounding box center [1060, 303] width 154 height 19
click at [1347, 300] on td "Edit listing" at bounding box center [1248, 303] width 197 height 91
click at [1378, 302] on button at bounding box center [1370, 303] width 15 height 20
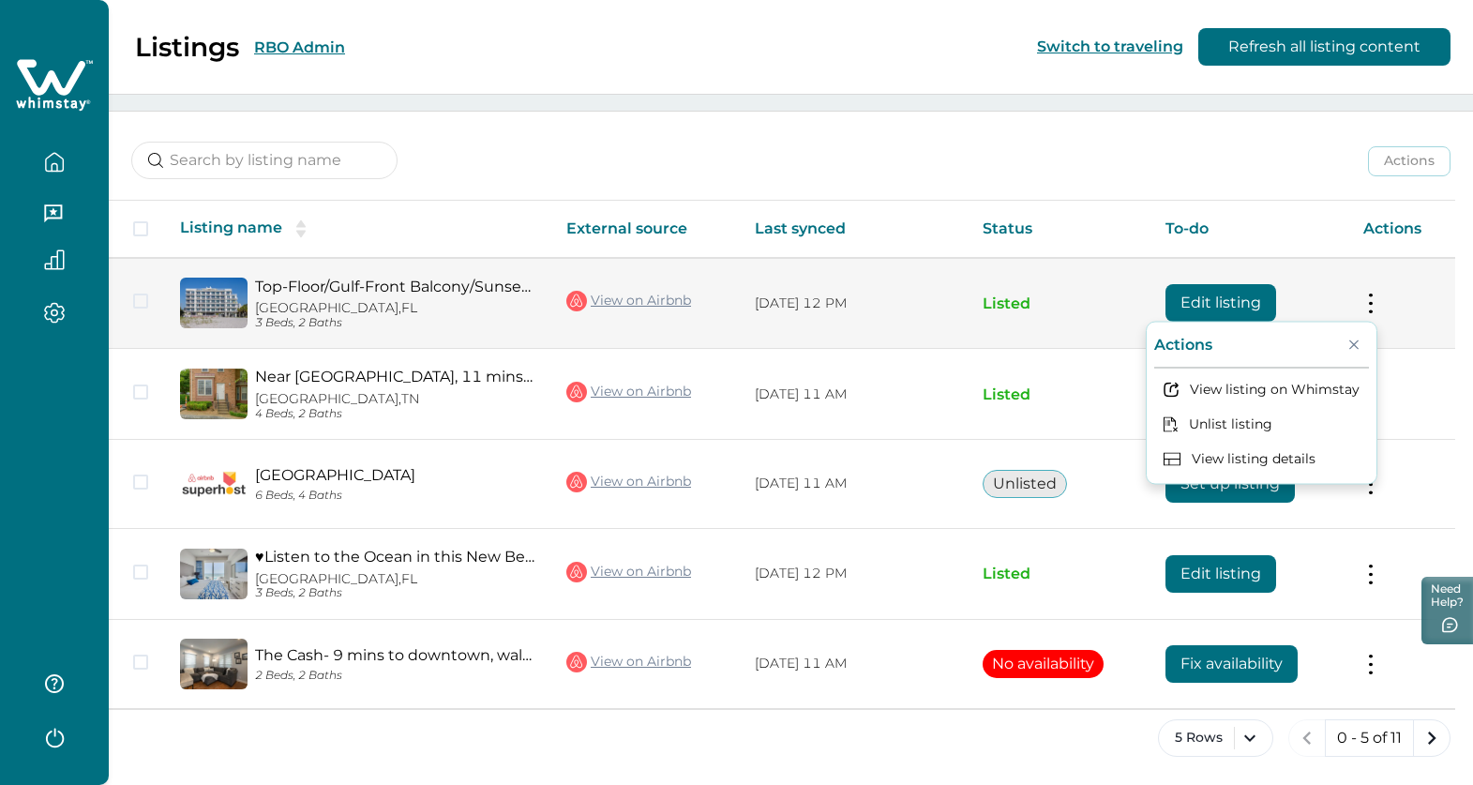
click at [380, 288] on link "Top-Floor/Gulf-Front Balcony/Sunsets/Steps to Sand" at bounding box center [395, 287] width 281 height 18
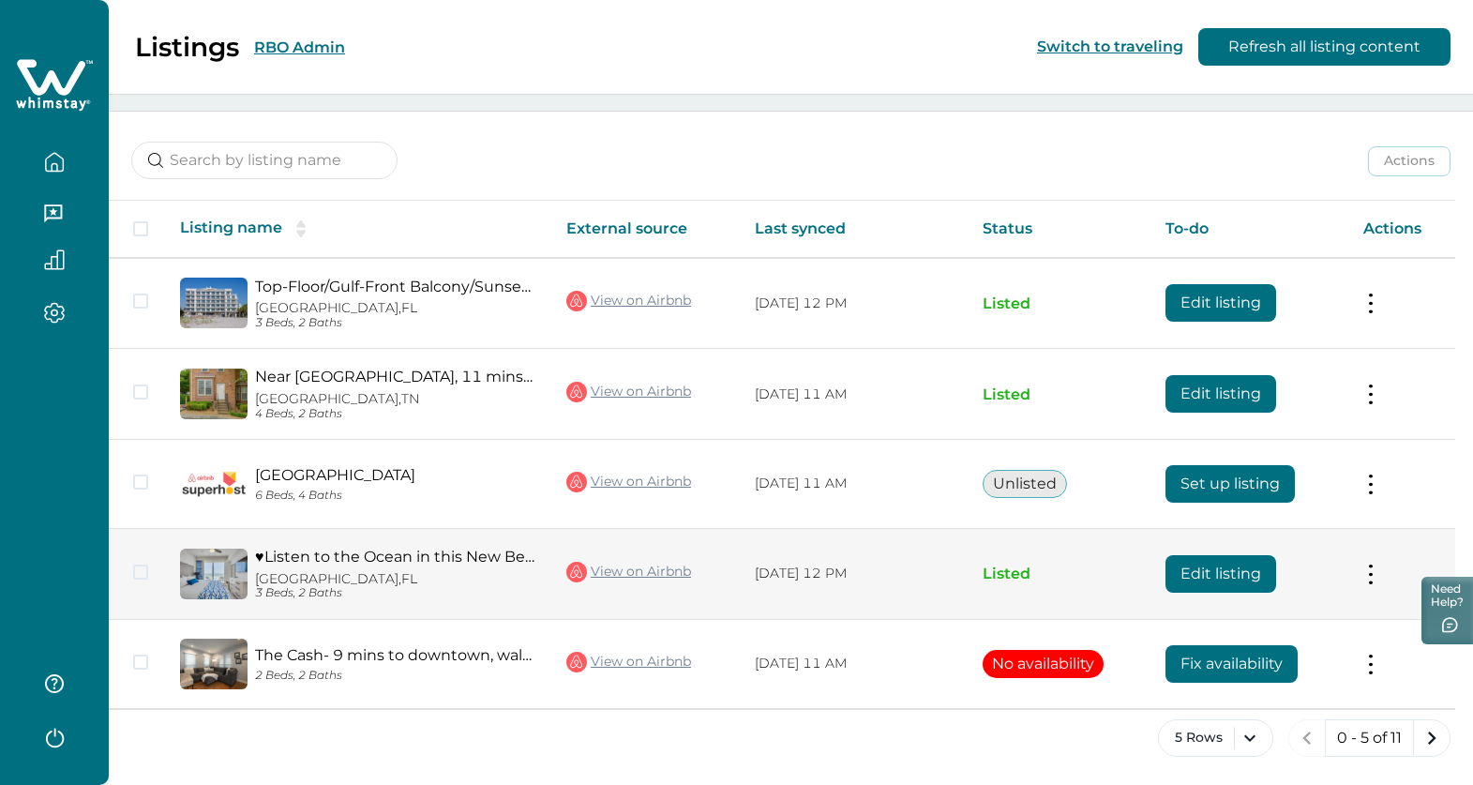
click at [465, 573] on p "Treasure Island, FL" at bounding box center [395, 579] width 281 height 16
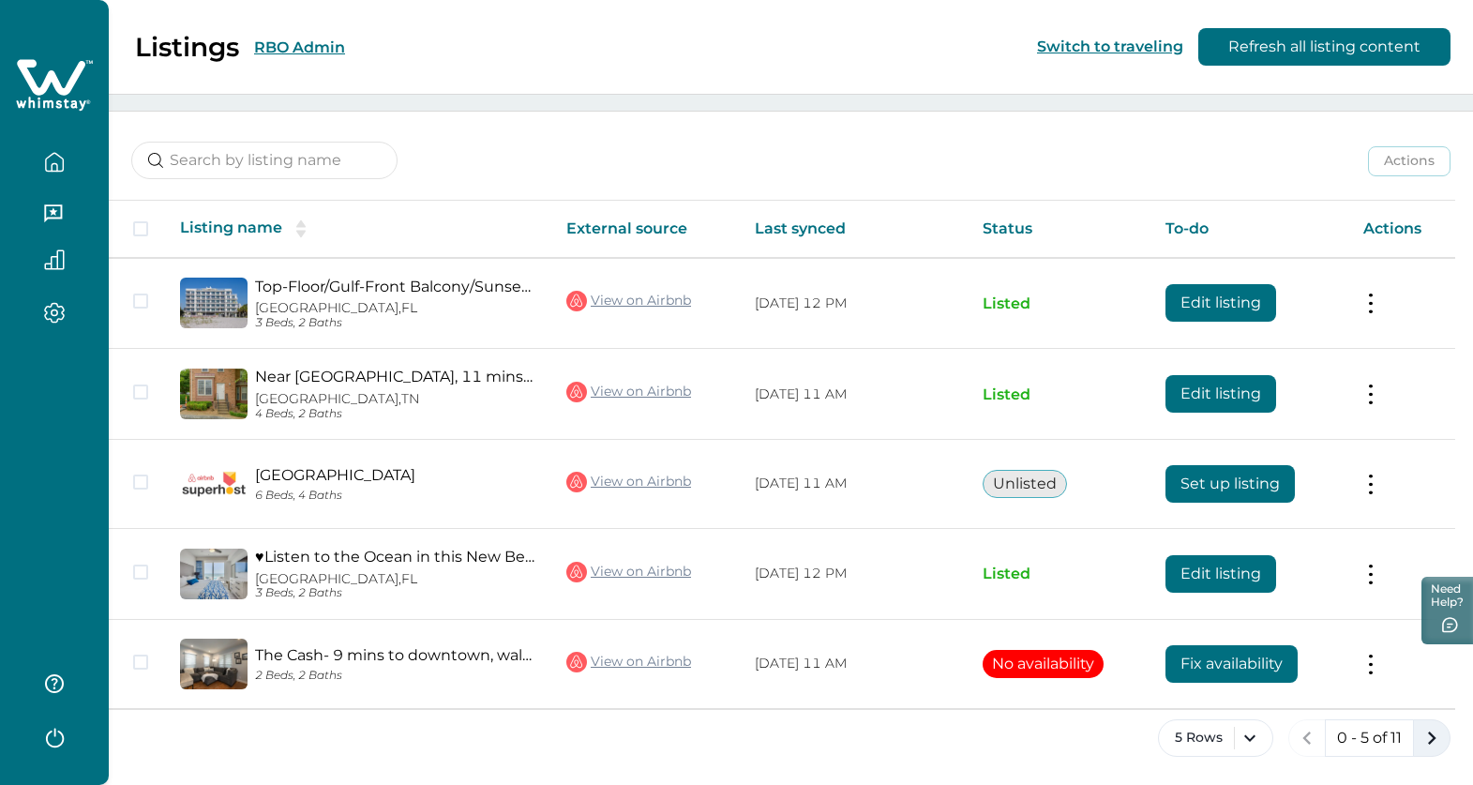
click at [1427, 738] on icon "next page" at bounding box center [1432, 738] width 26 height 26
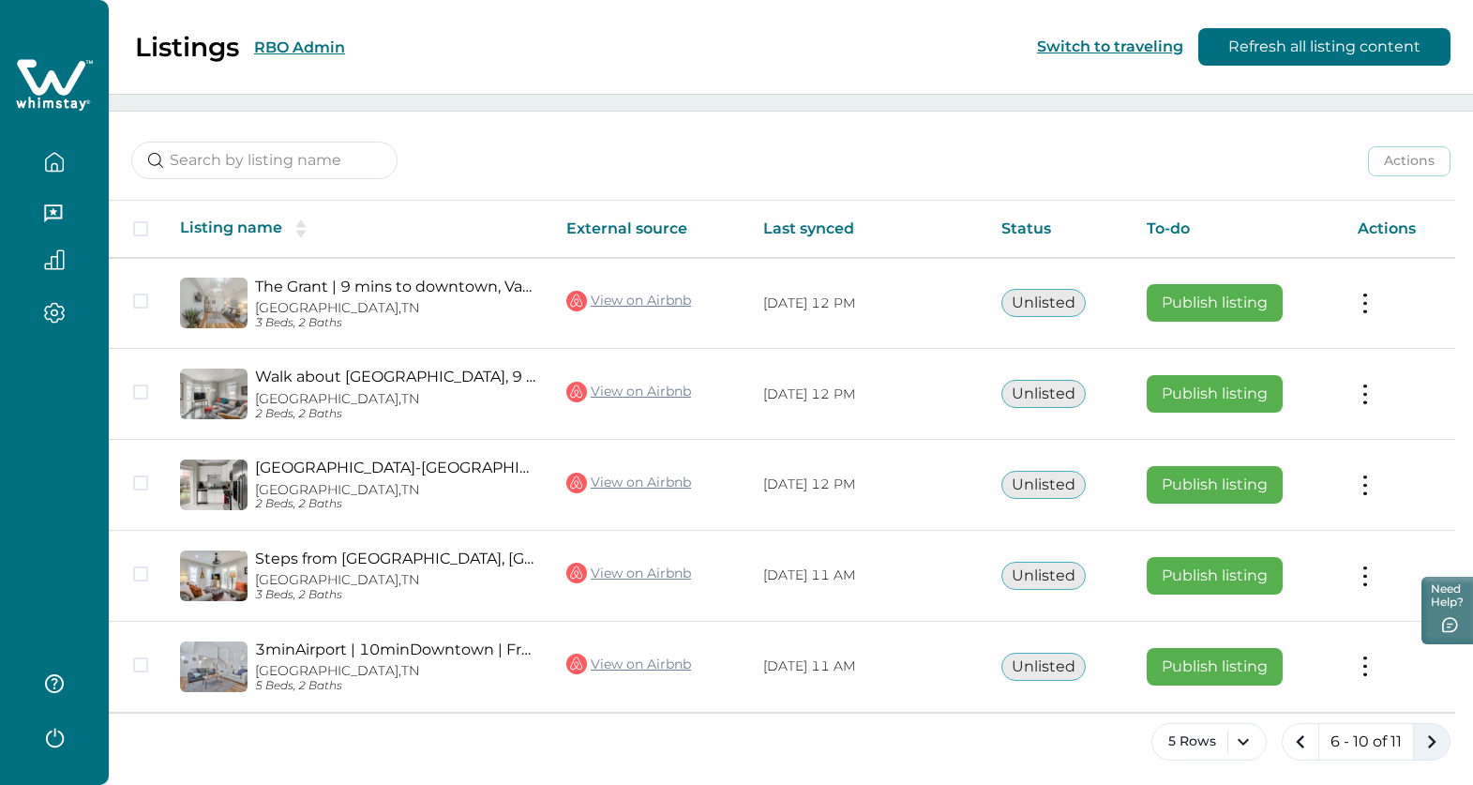
click at [1427, 738] on icon "next page" at bounding box center [1432, 742] width 26 height 26
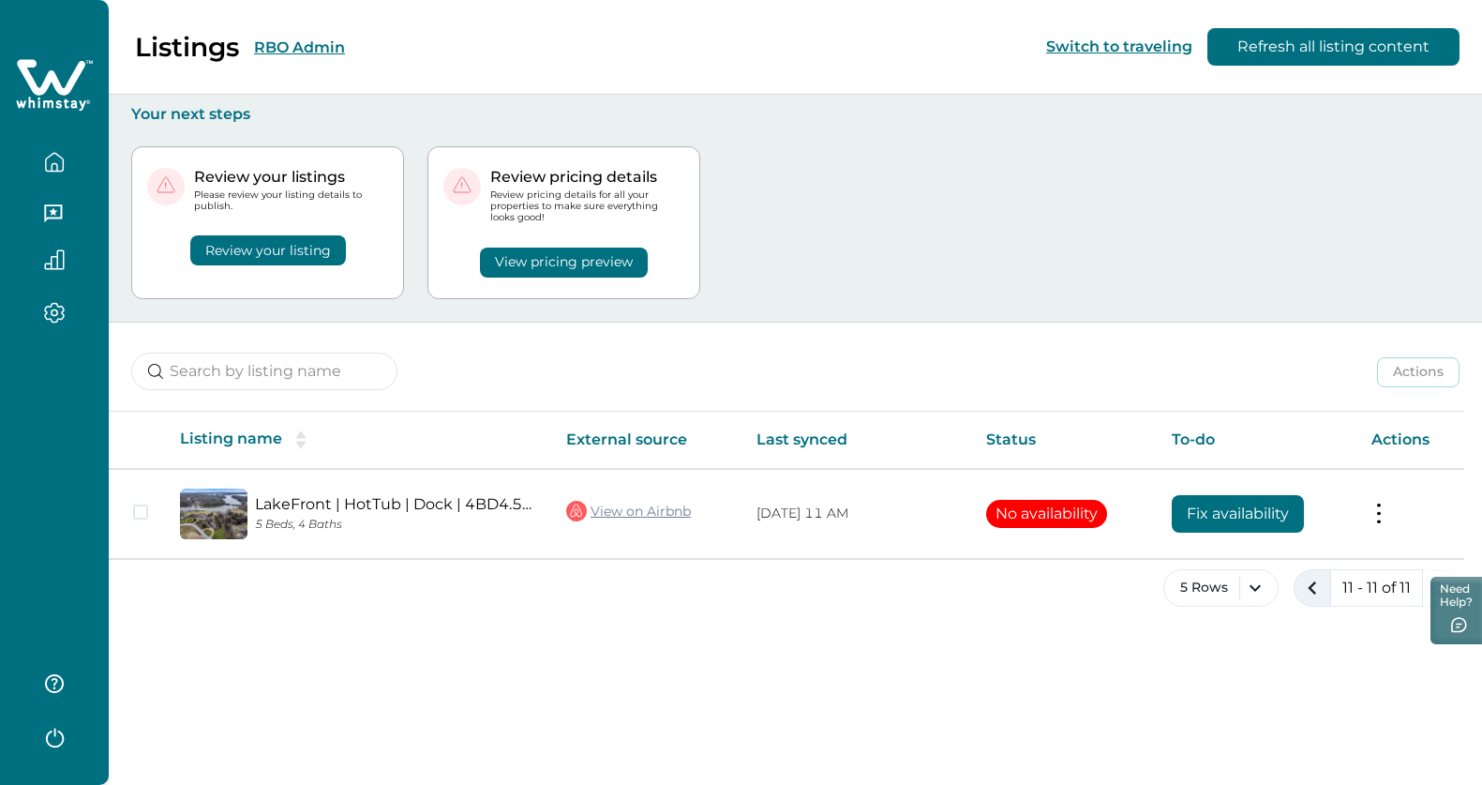
click at [1311, 585] on icon "previous page" at bounding box center [1312, 587] width 8 height 13
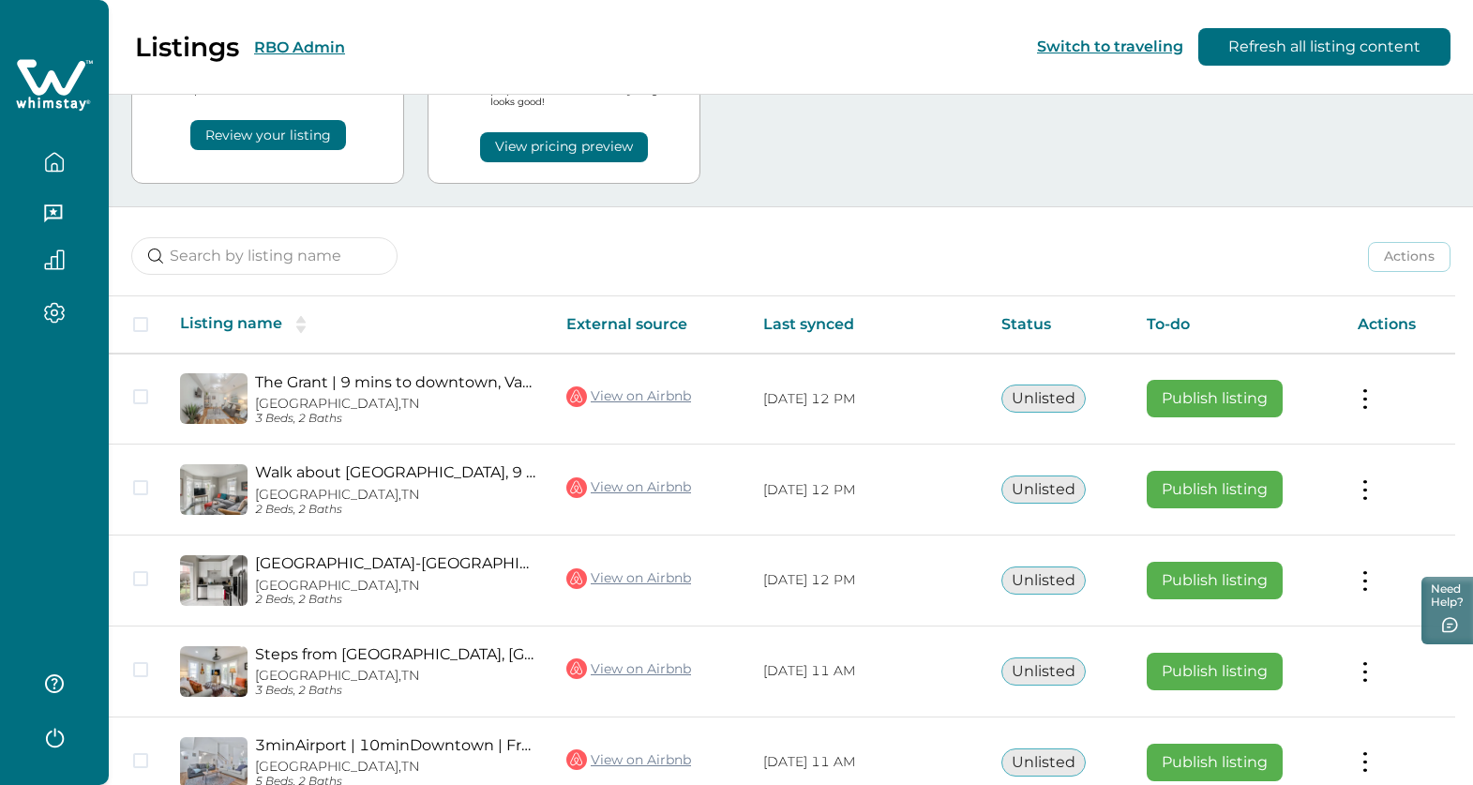
scroll to position [214, 0]
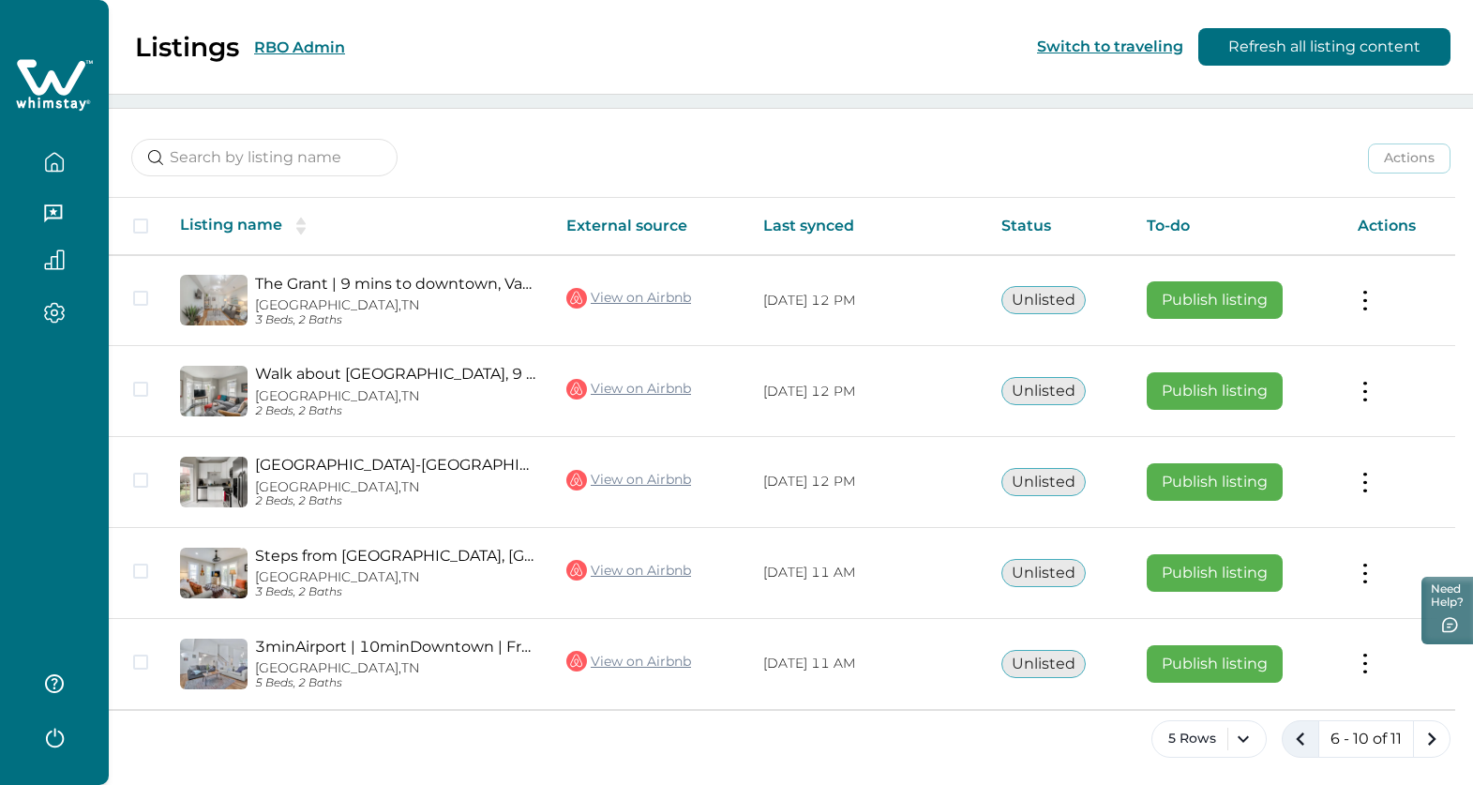
click at [1297, 733] on icon "previous page" at bounding box center [1300, 739] width 26 height 26
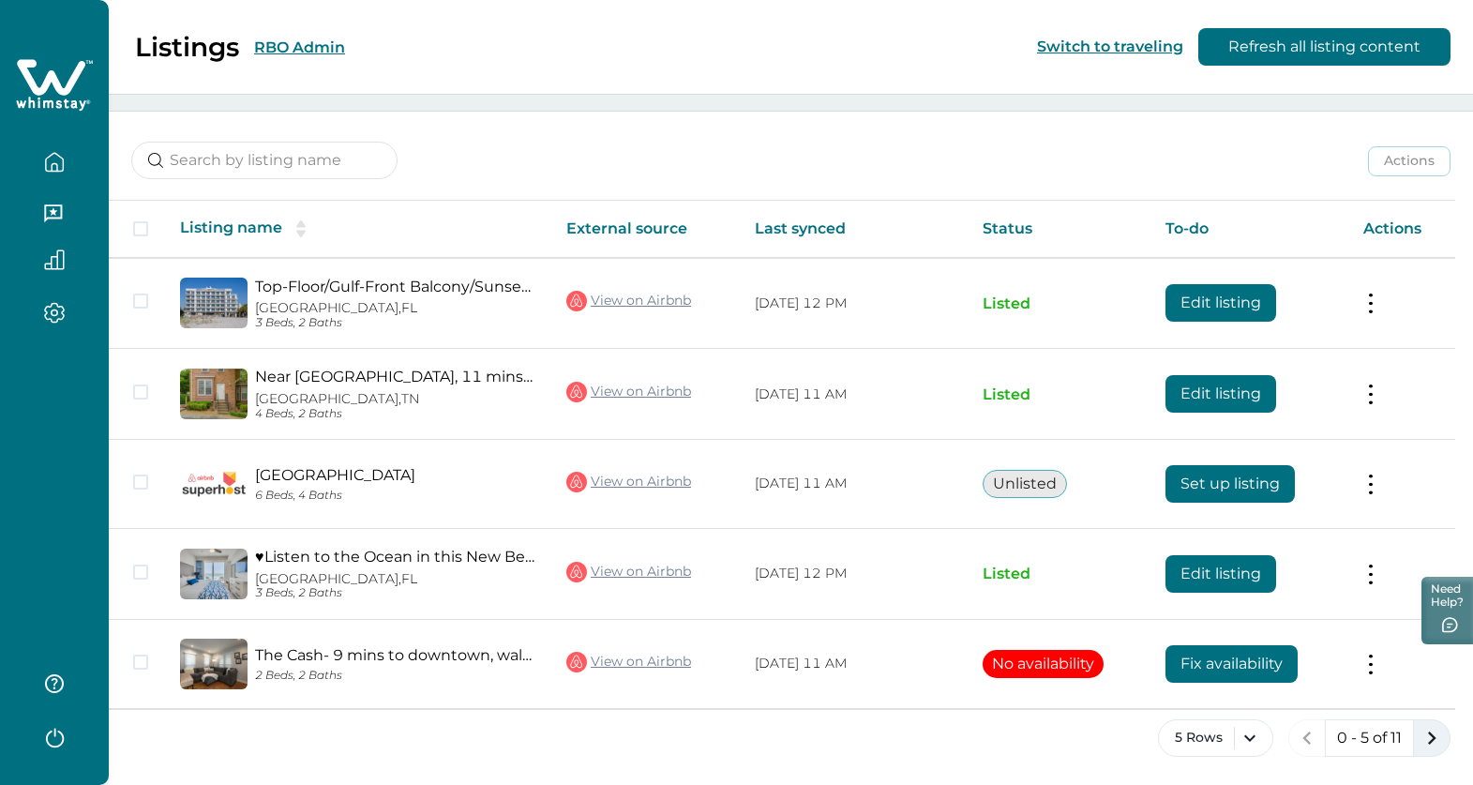
click at [1436, 737] on icon "next page" at bounding box center [1432, 738] width 26 height 26
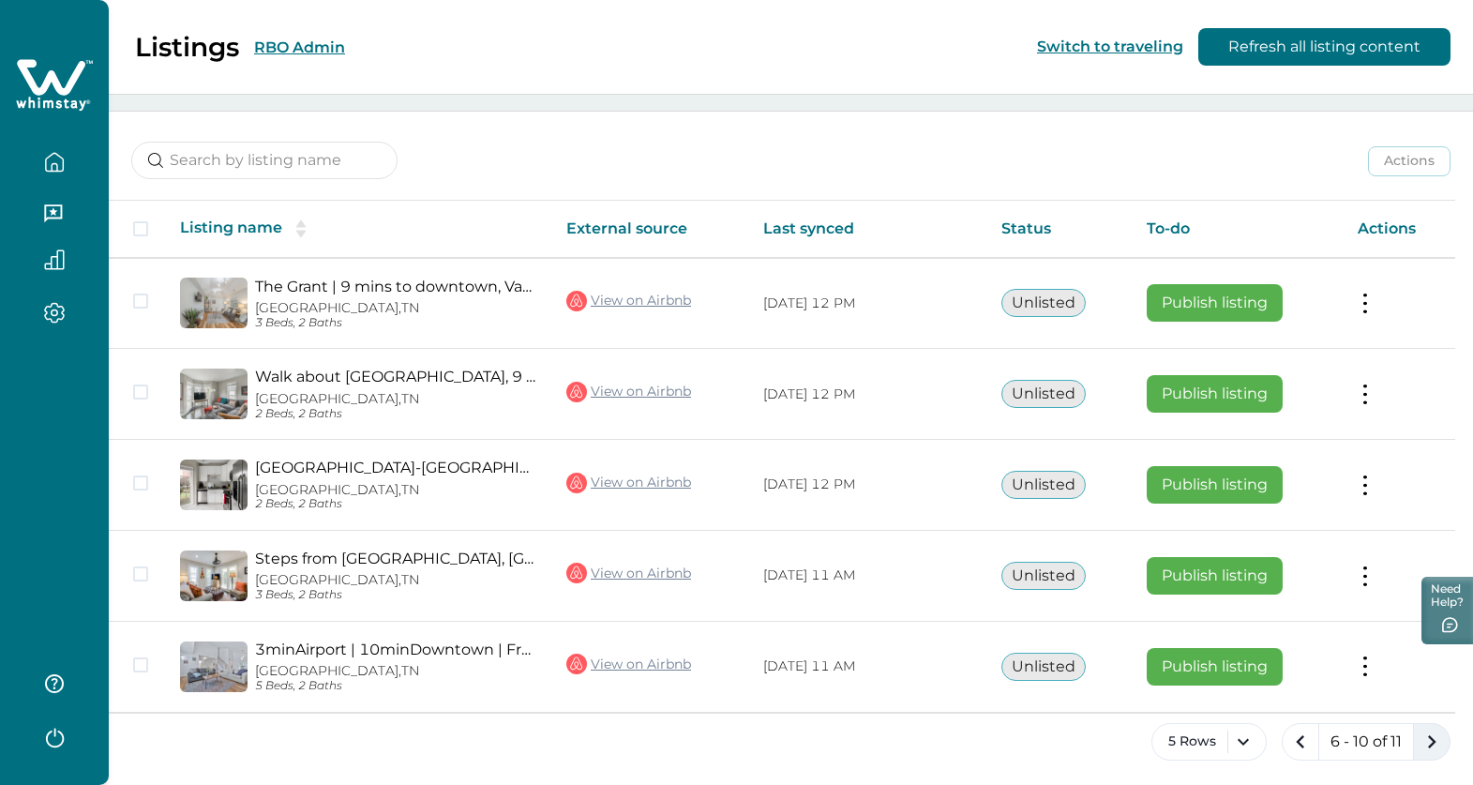
click at [1436, 737] on icon "next page" at bounding box center [1432, 742] width 26 height 26
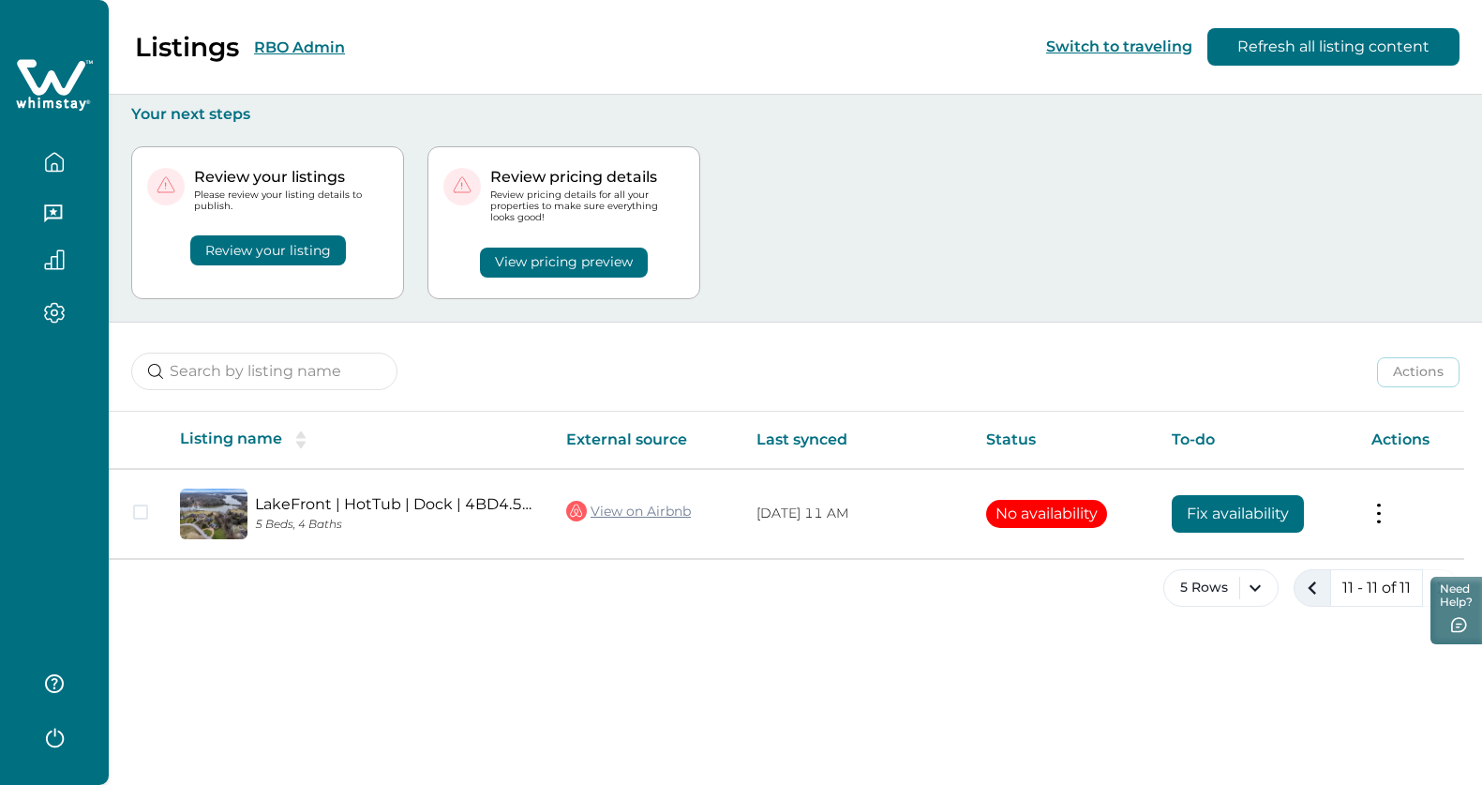
click at [1318, 588] on icon "previous page" at bounding box center [1313, 588] width 26 height 26
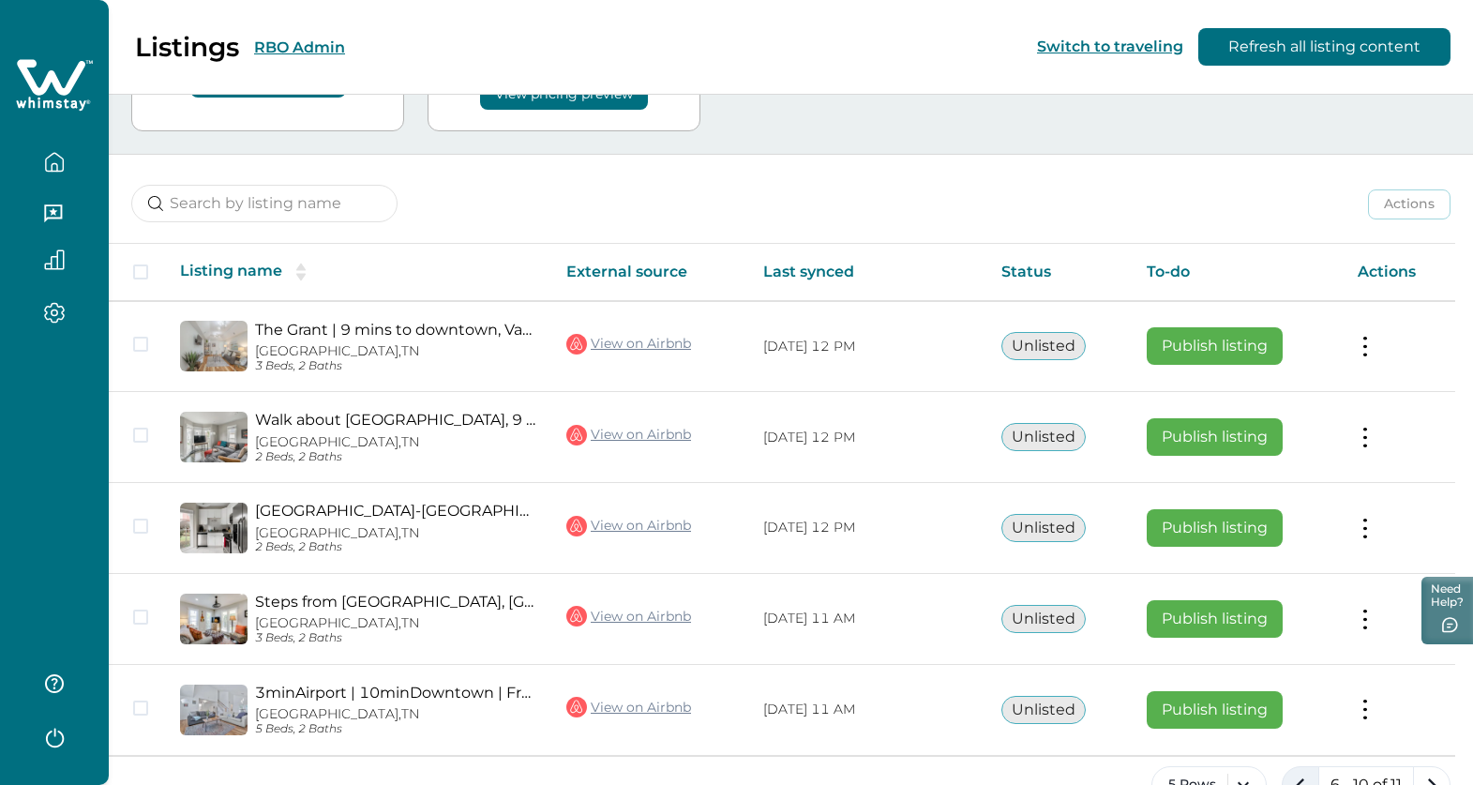
scroll to position [187, 0]
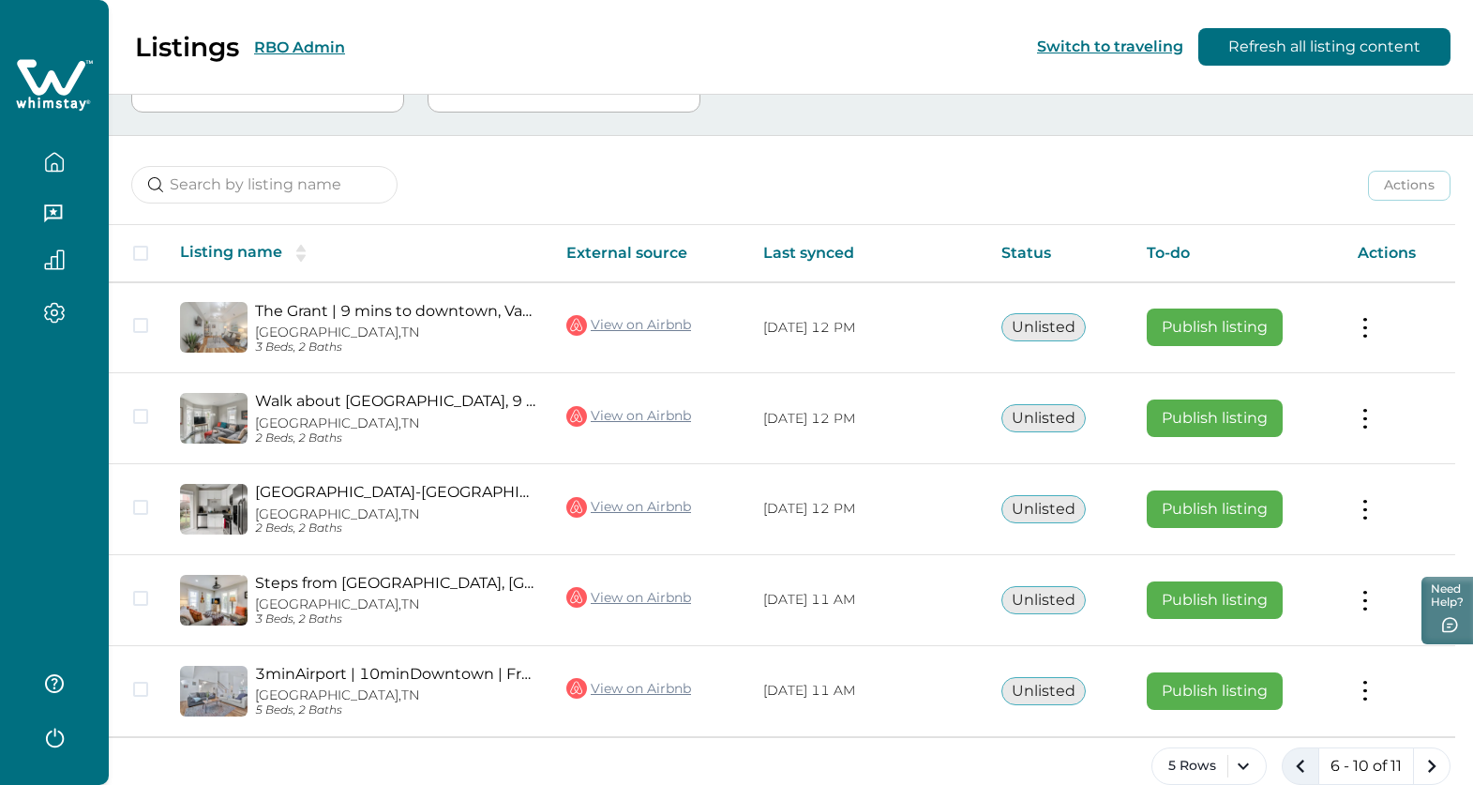
click at [1302, 770] on icon "previous page" at bounding box center [1300, 766] width 26 height 26
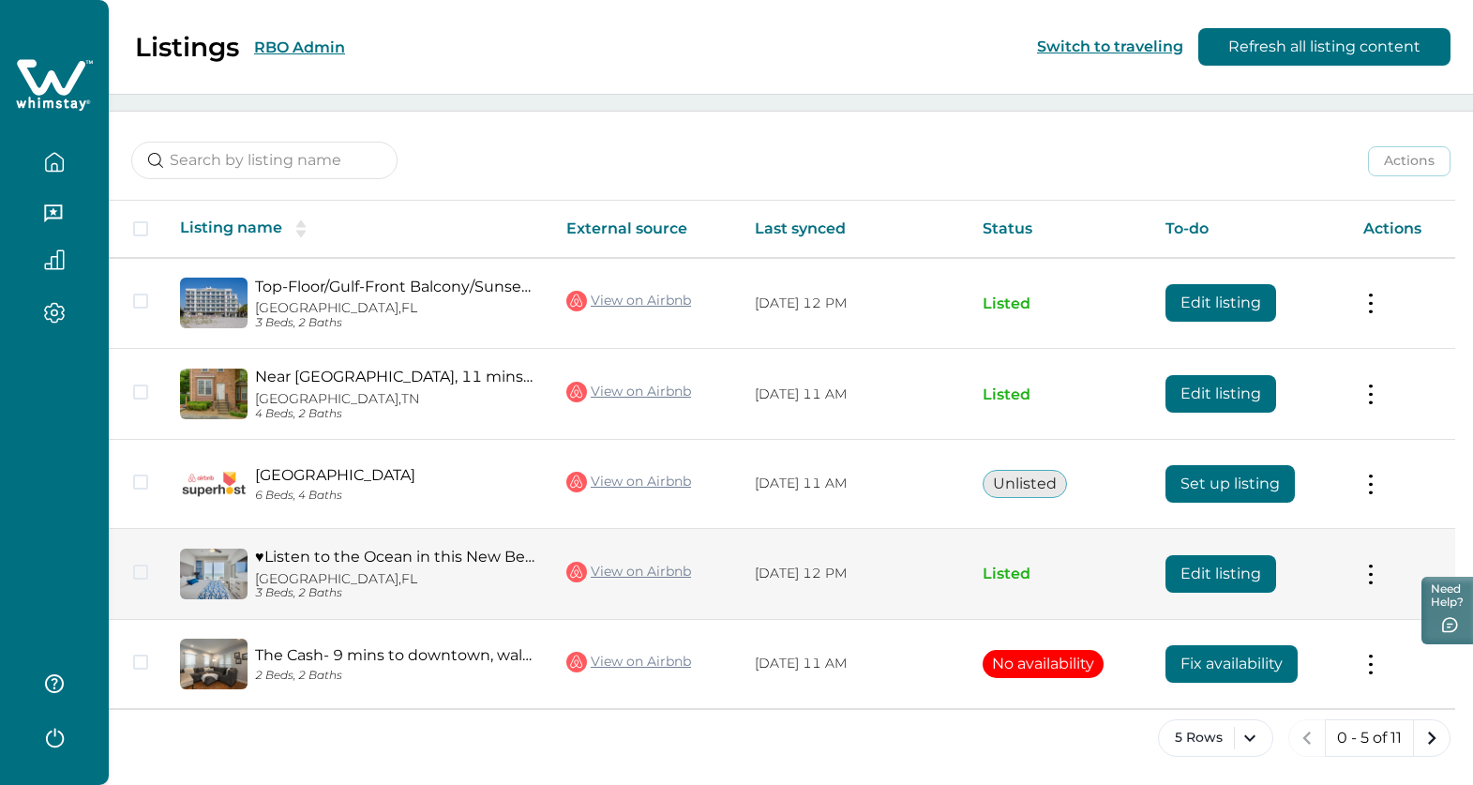
scroll to position [209, 0]
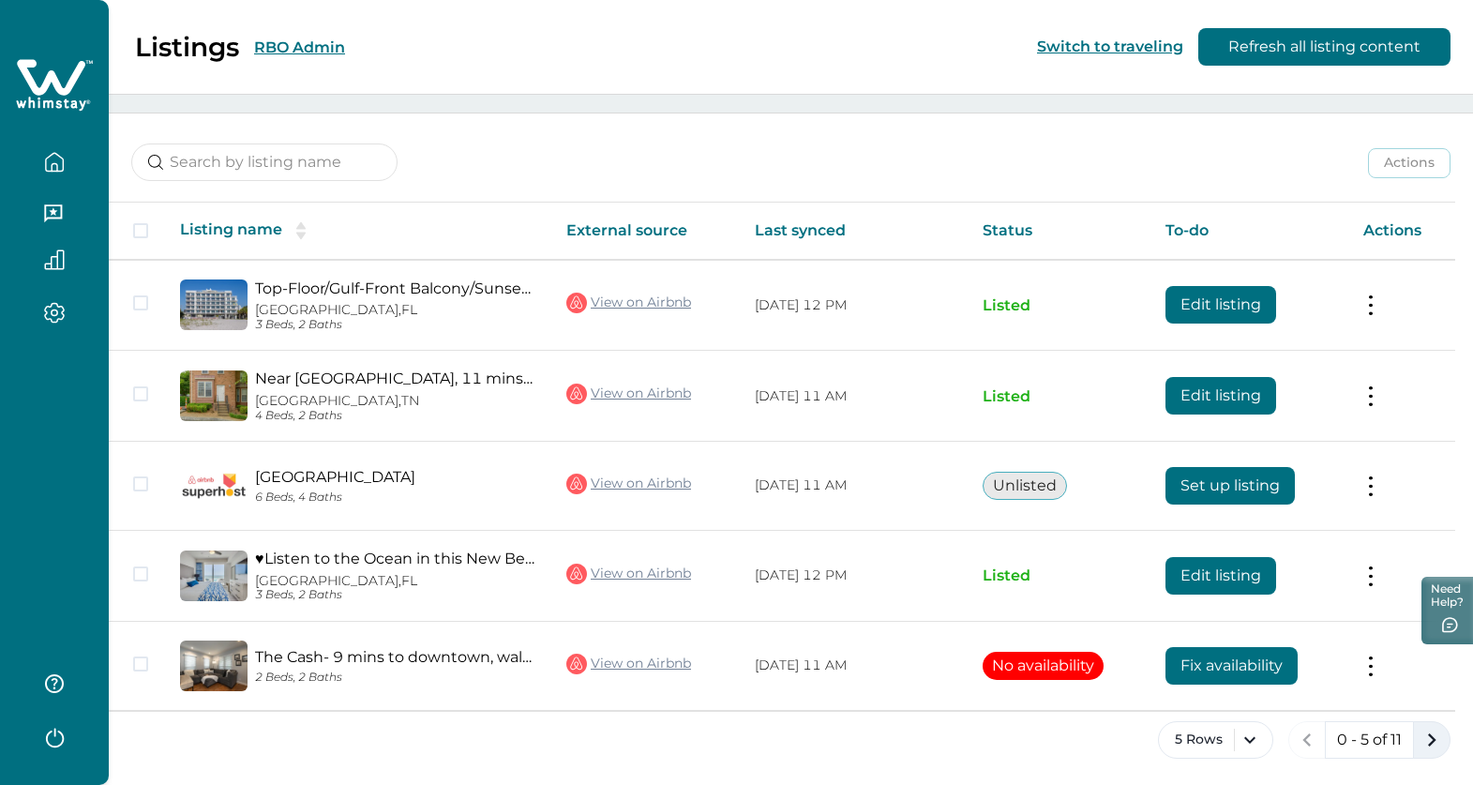
click at [1426, 735] on icon "next page" at bounding box center [1432, 740] width 26 height 26
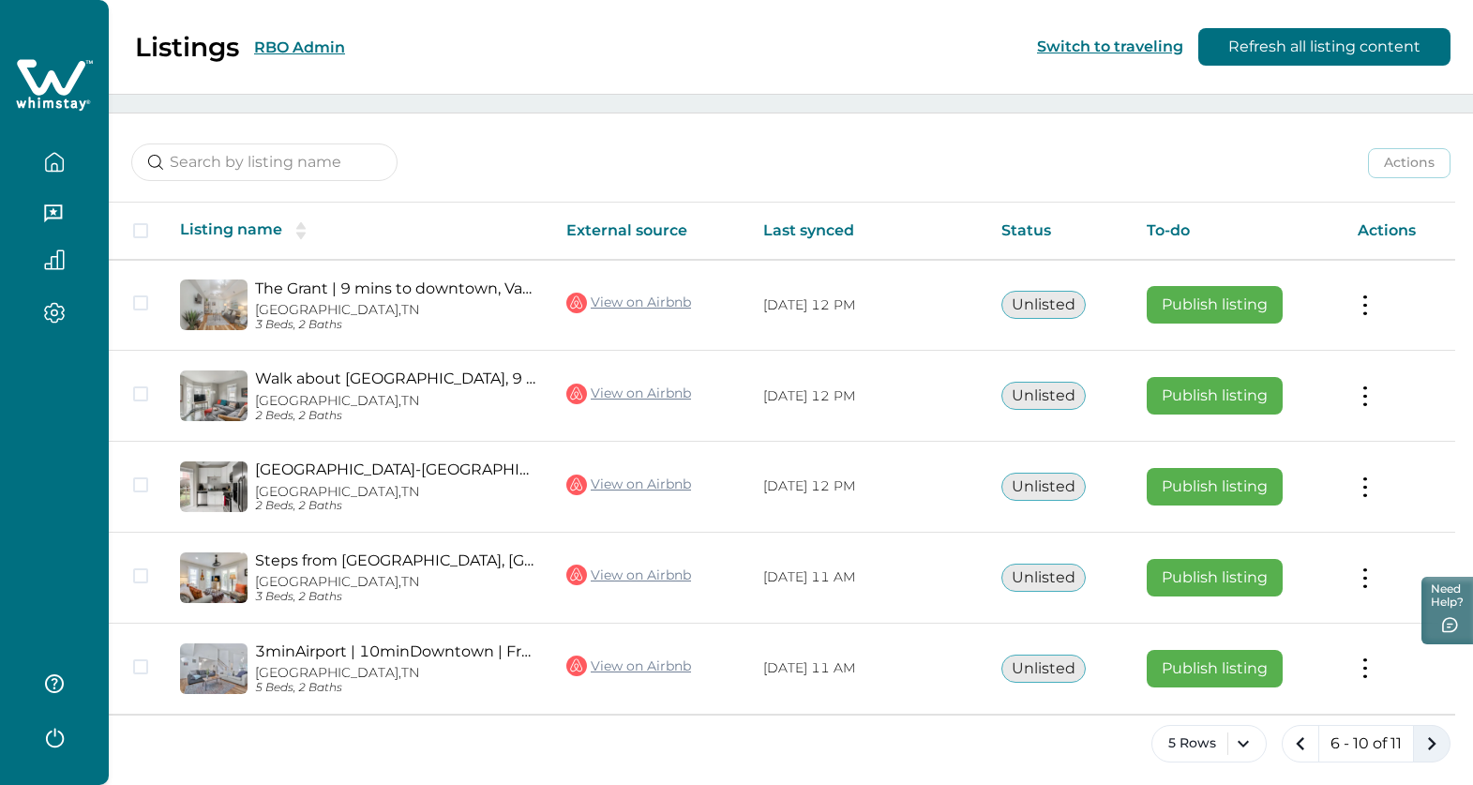
click at [1426, 735] on icon "next page" at bounding box center [1432, 743] width 26 height 26
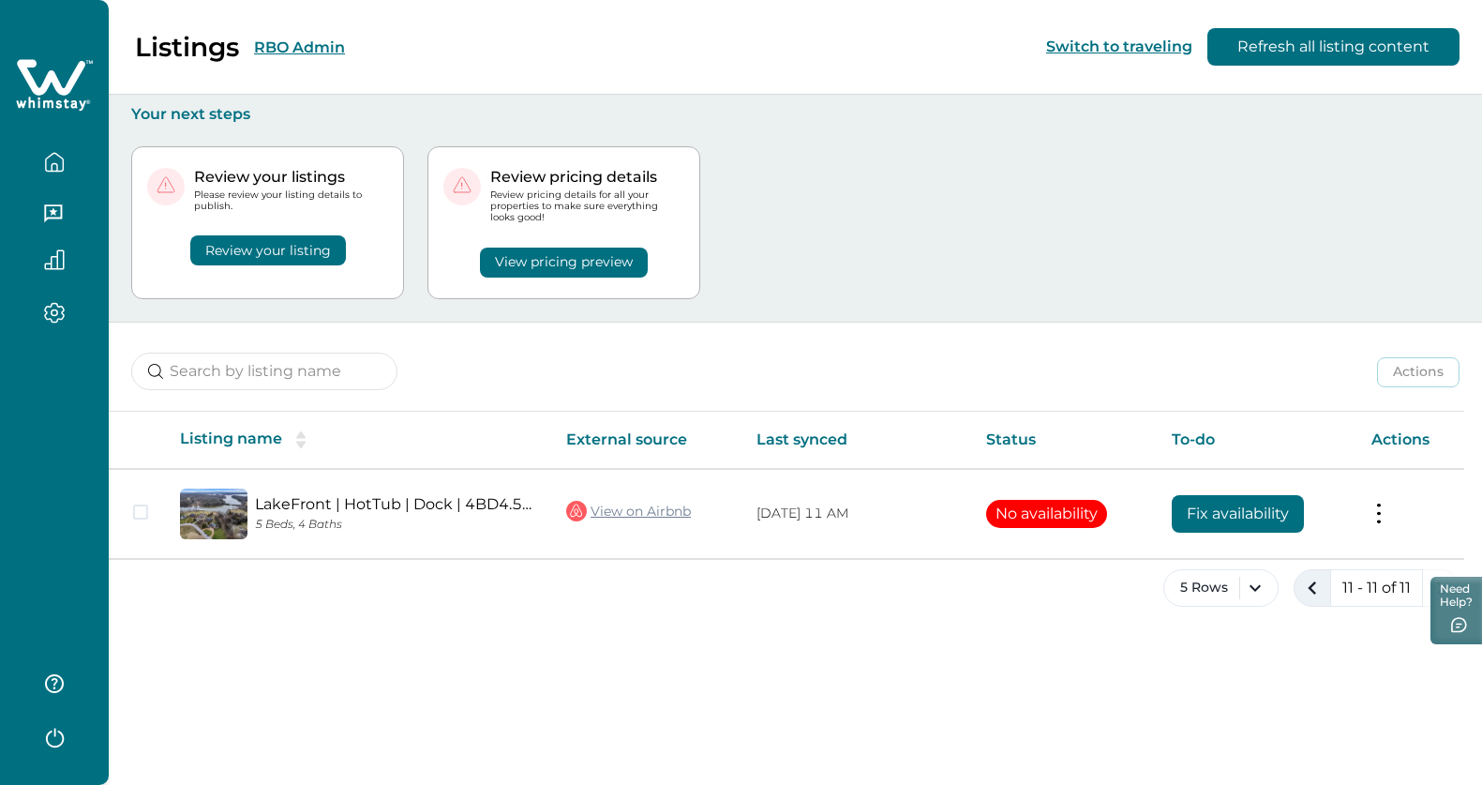
click at [1316, 591] on icon "previous page" at bounding box center [1313, 588] width 26 height 26
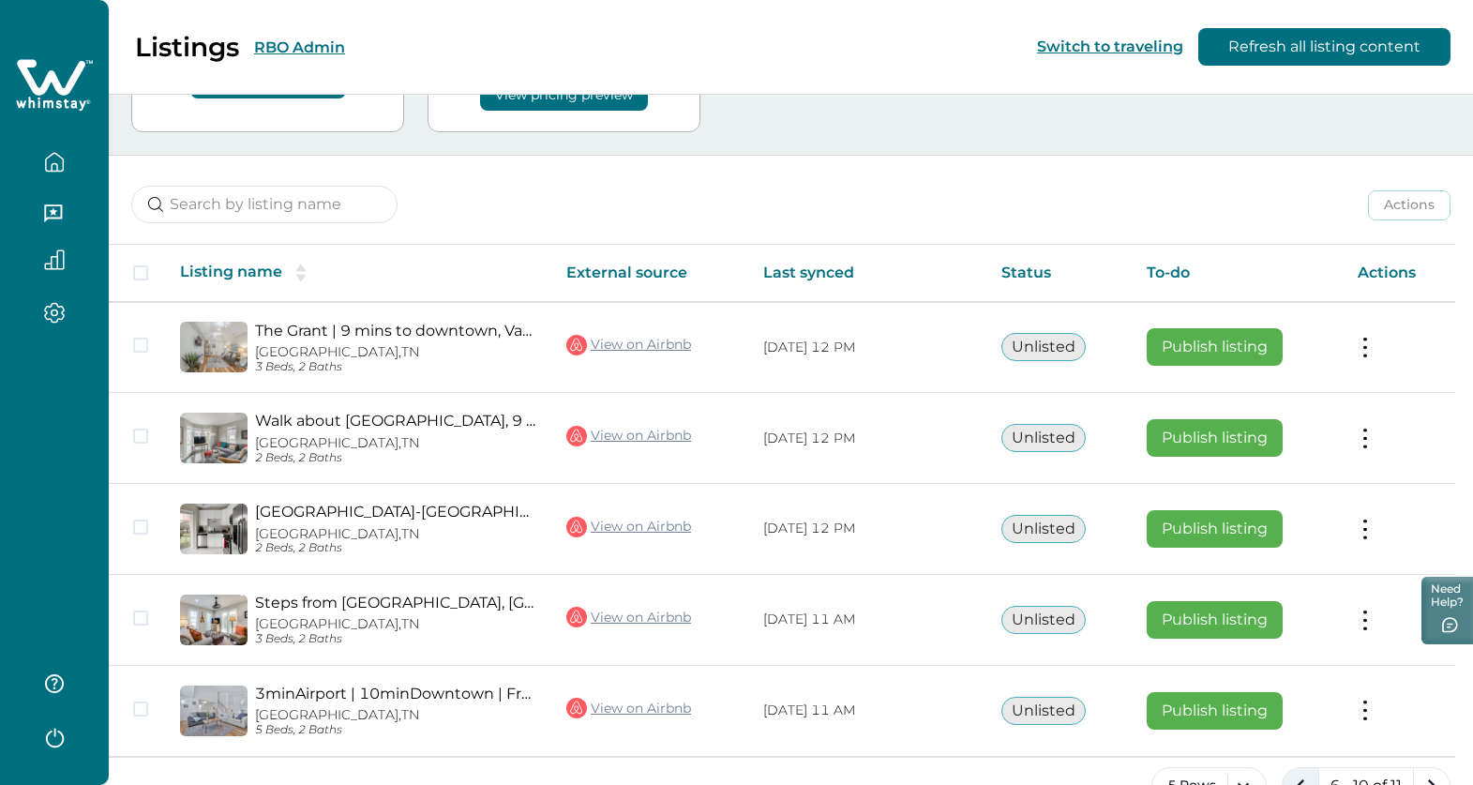
scroll to position [192, 0]
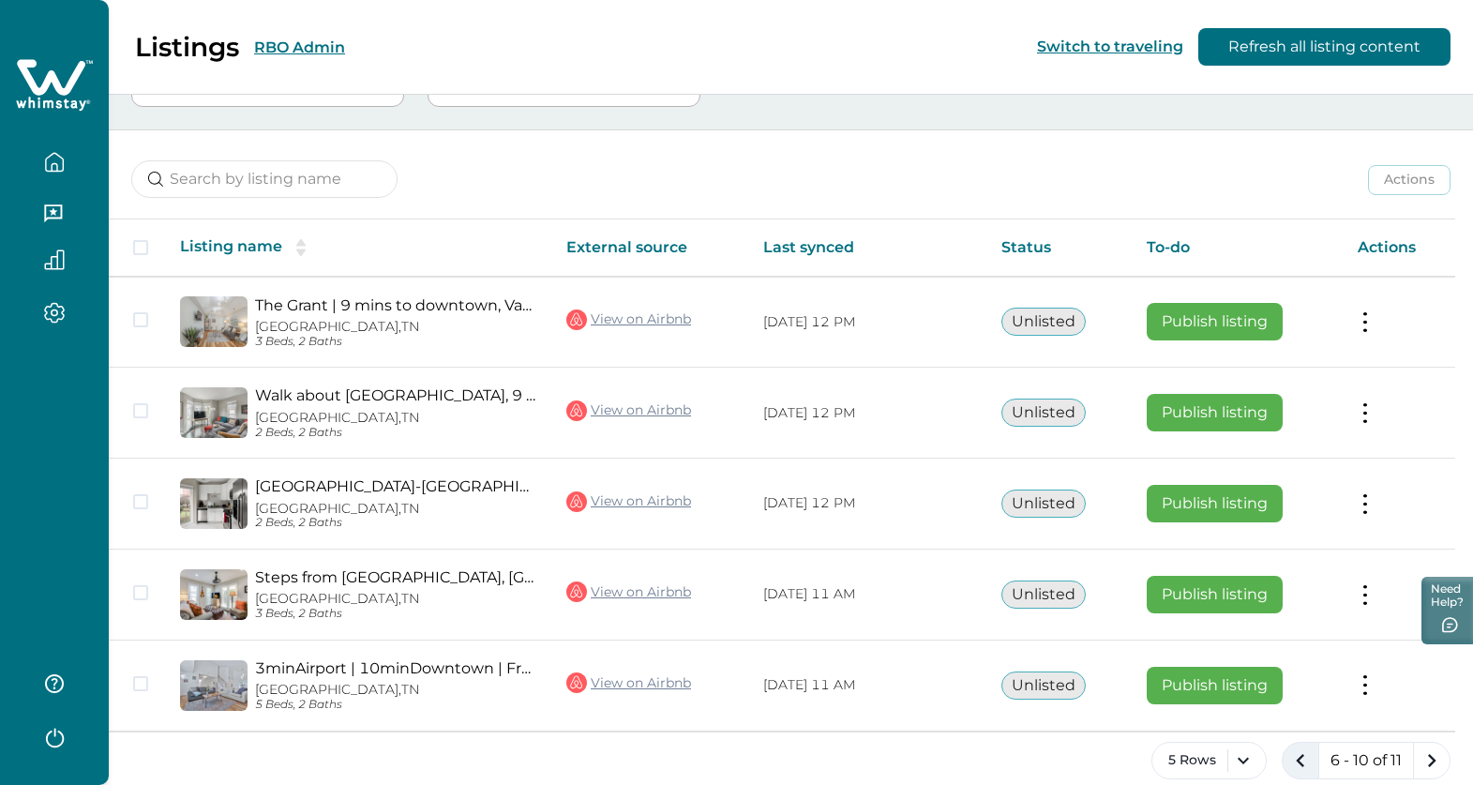
click at [1304, 766] on icon "previous page" at bounding box center [1300, 760] width 26 height 26
